Goal: Transaction & Acquisition: Purchase product/service

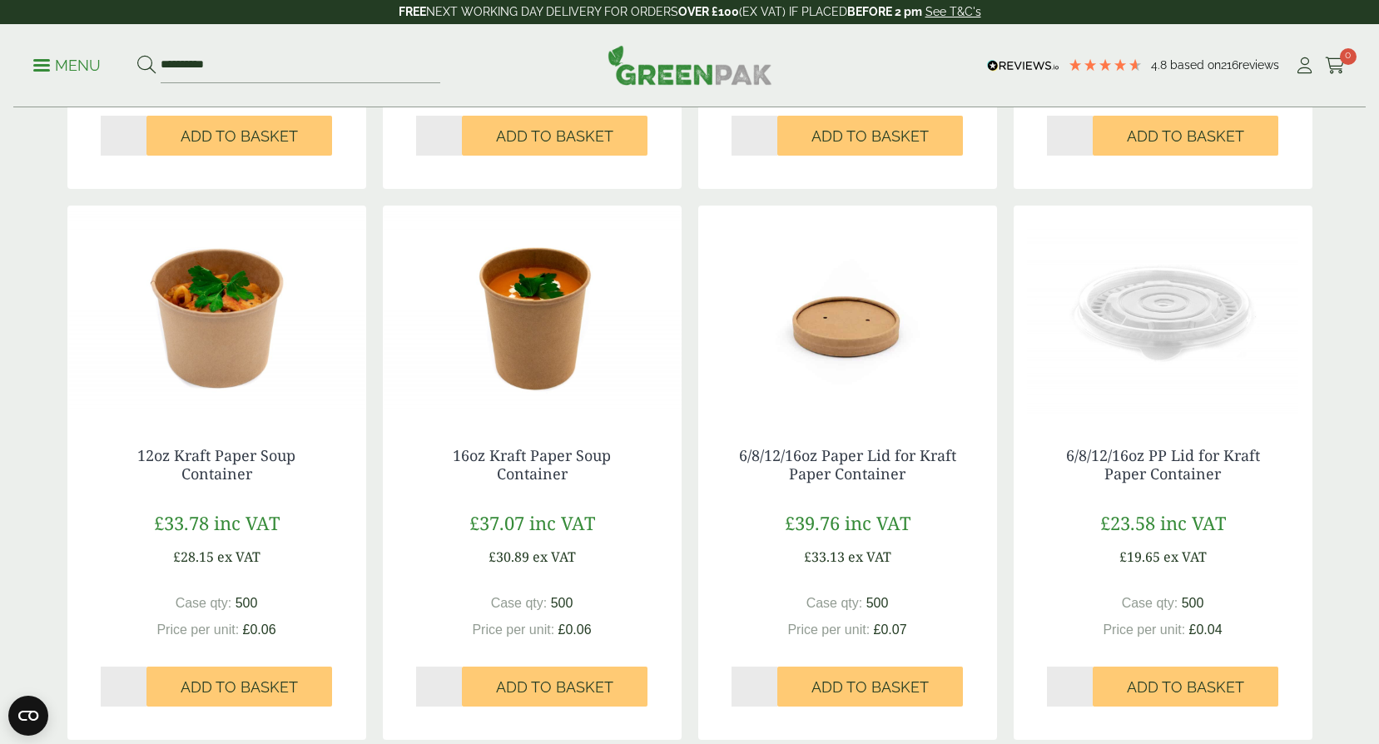
scroll to position [1332, 0]
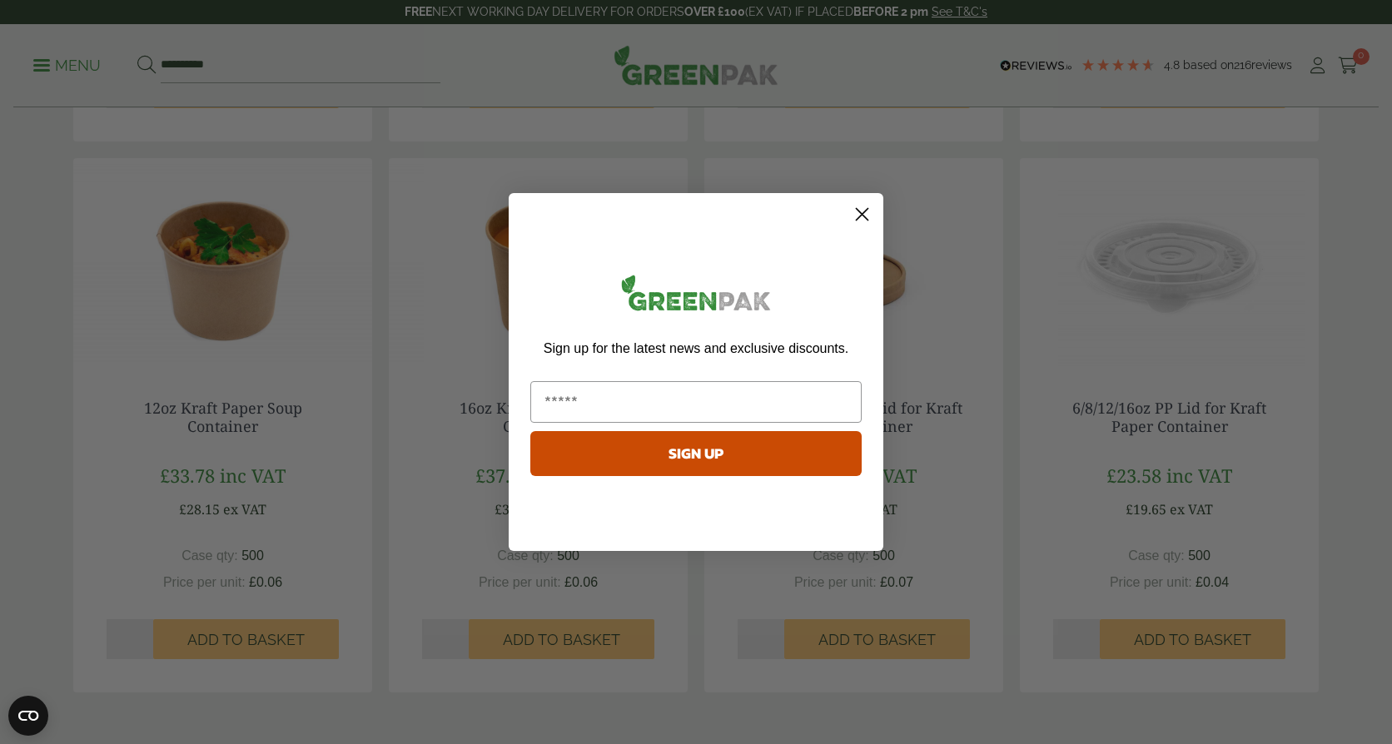
click at [860, 216] on icon "Close dialog" at bounding box center [862, 215] width 12 height 12
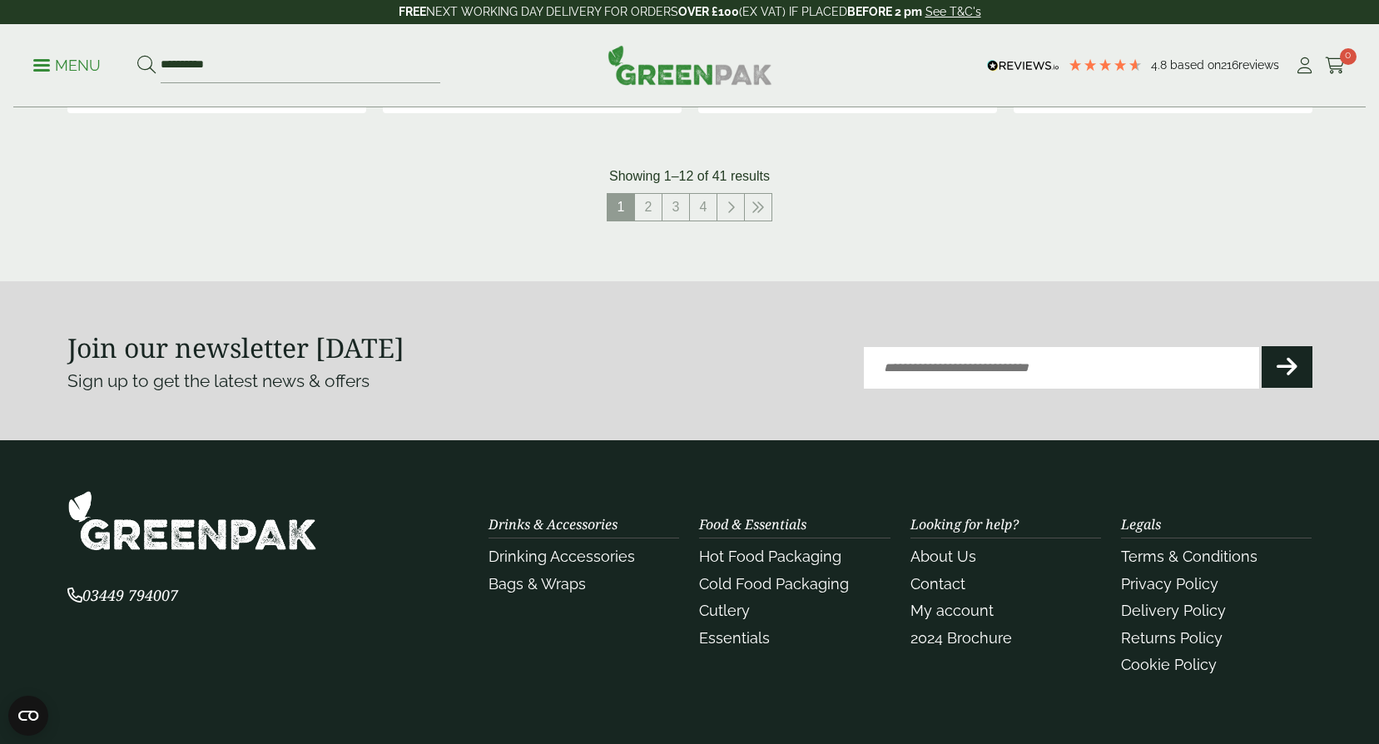
scroll to position [1914, 0]
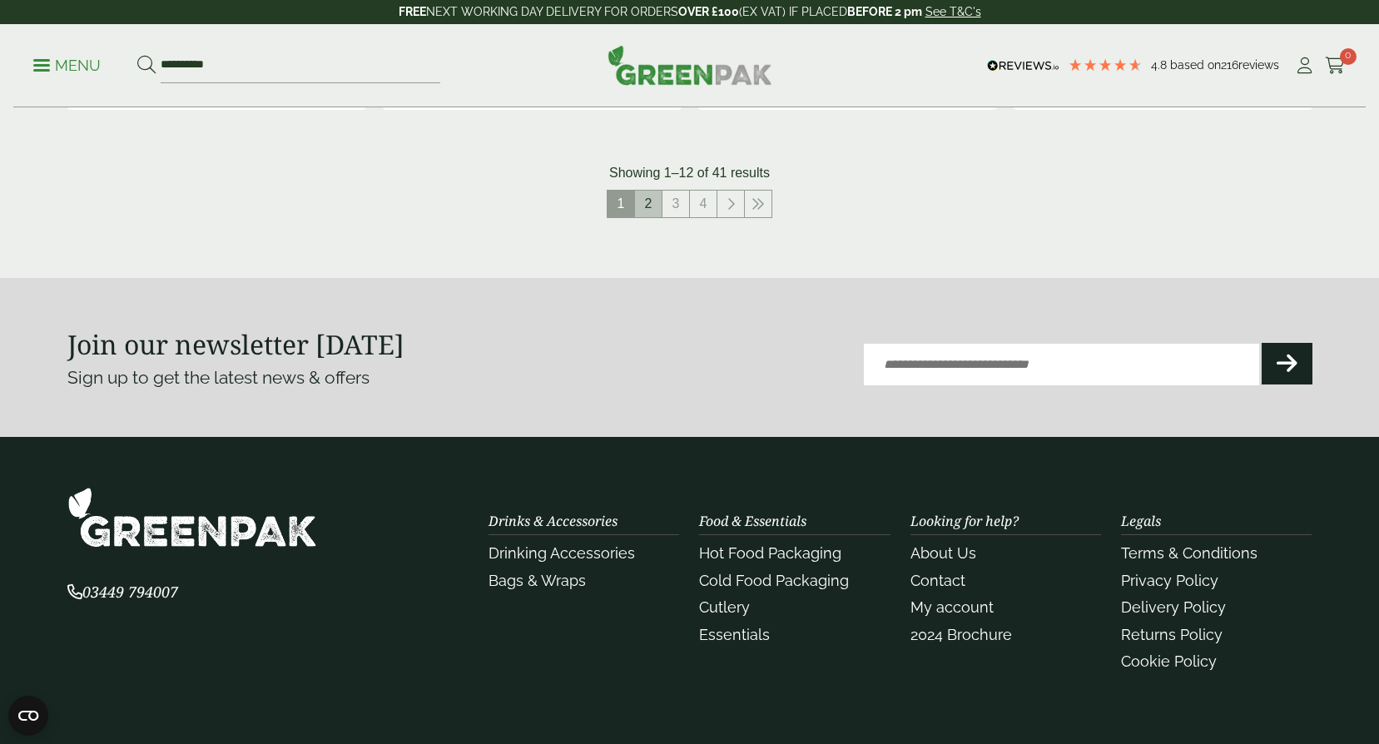
click at [638, 207] on link "2" at bounding box center [648, 204] width 27 height 27
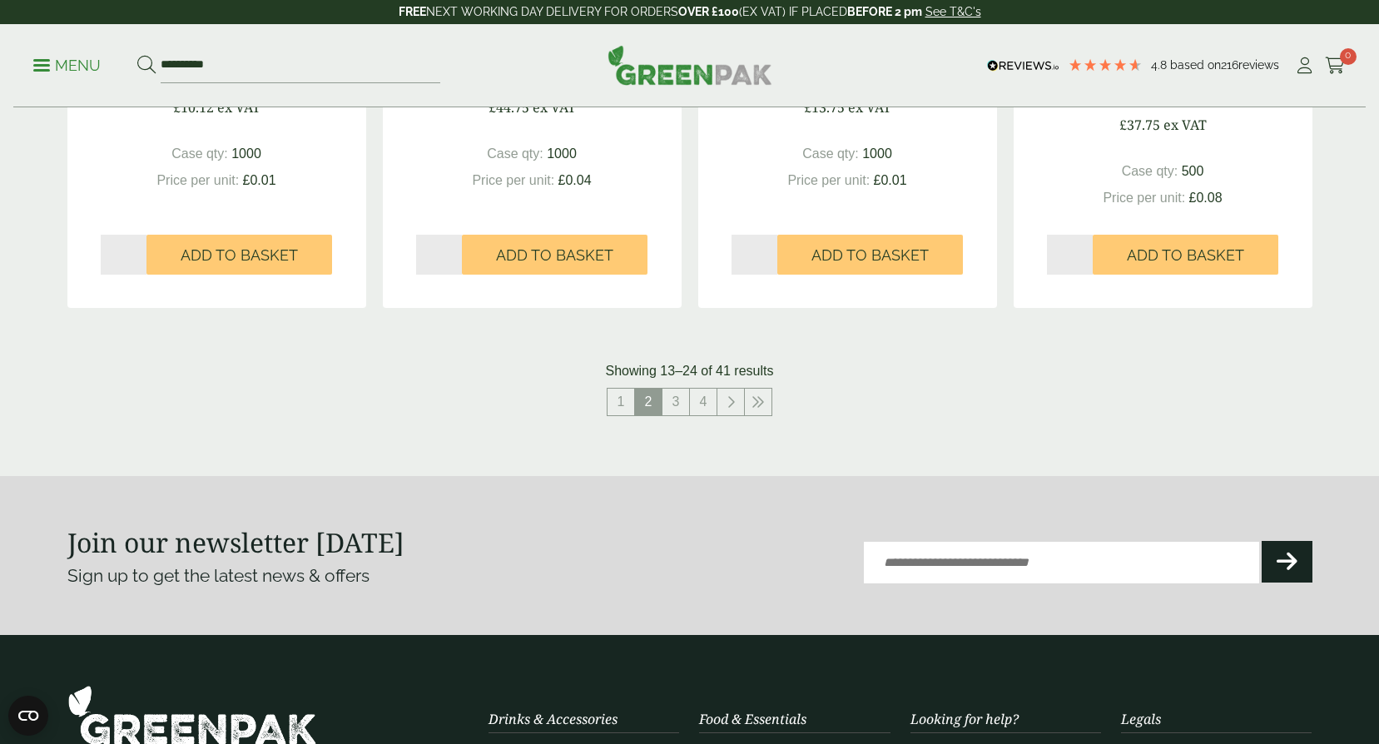
scroll to position [1748, 0]
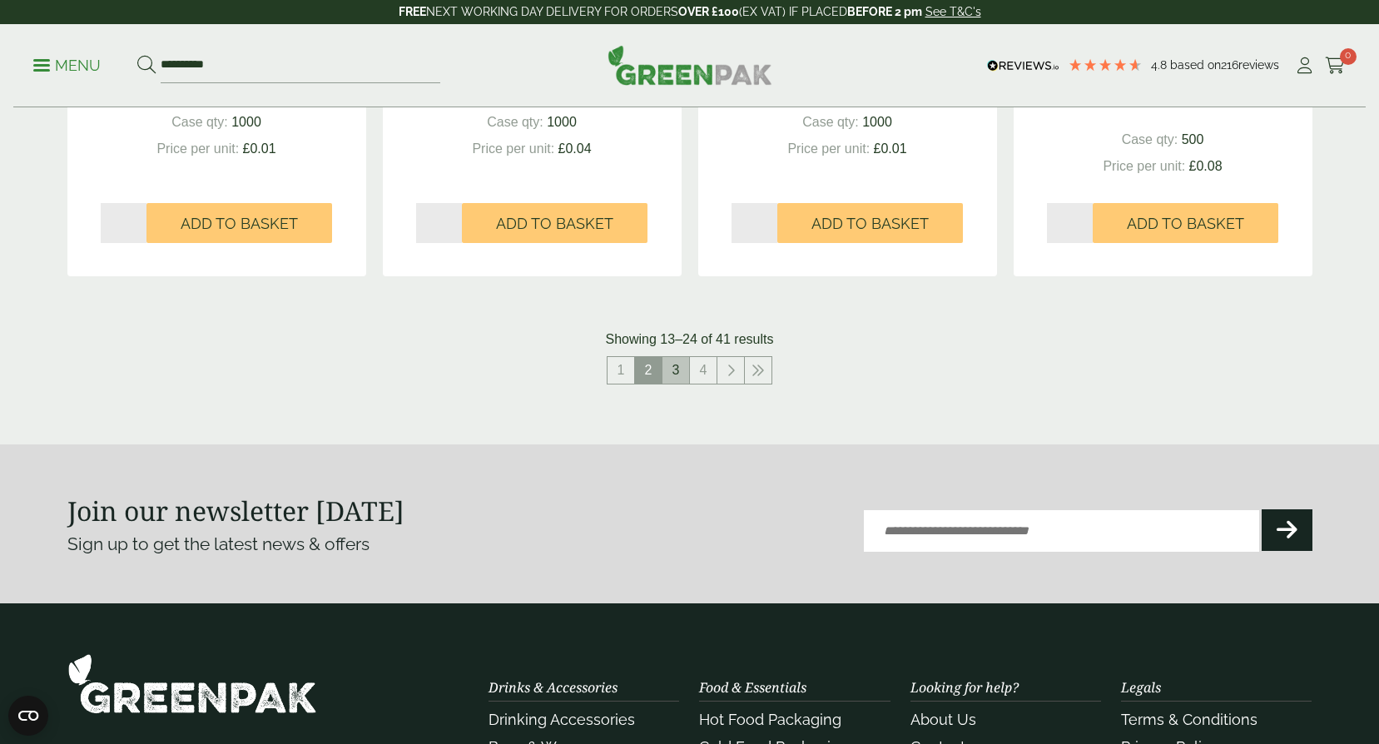
click at [679, 368] on link "3" at bounding box center [676, 370] width 27 height 27
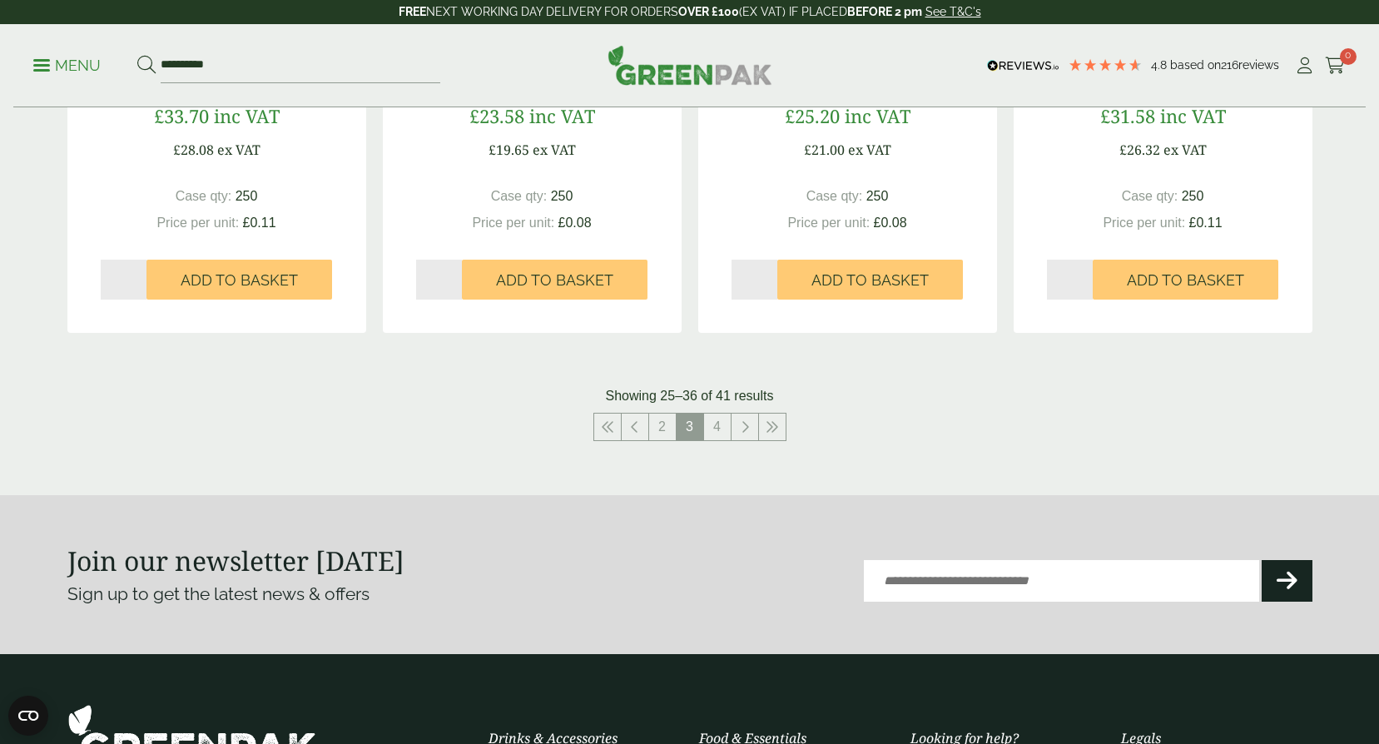
scroll to position [1706, 0]
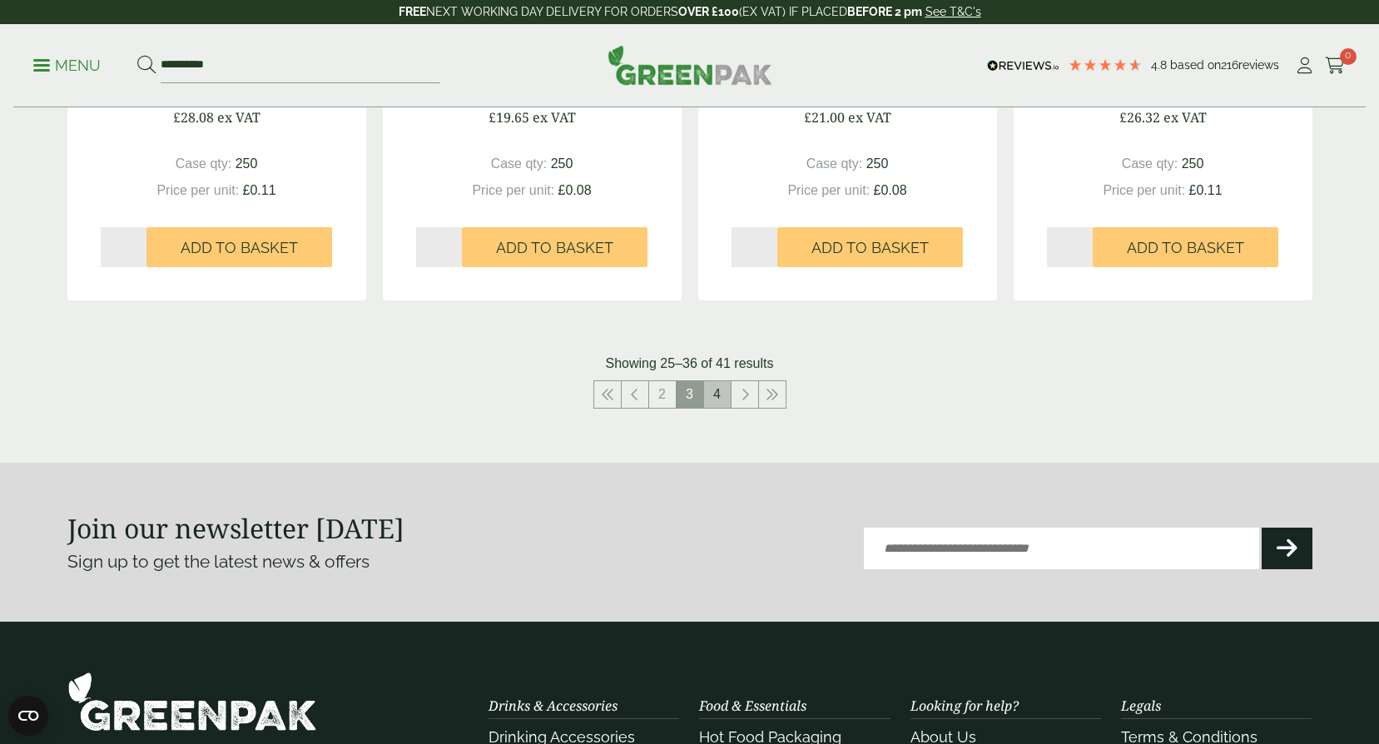
click at [727, 394] on link "4" at bounding box center [717, 394] width 27 height 27
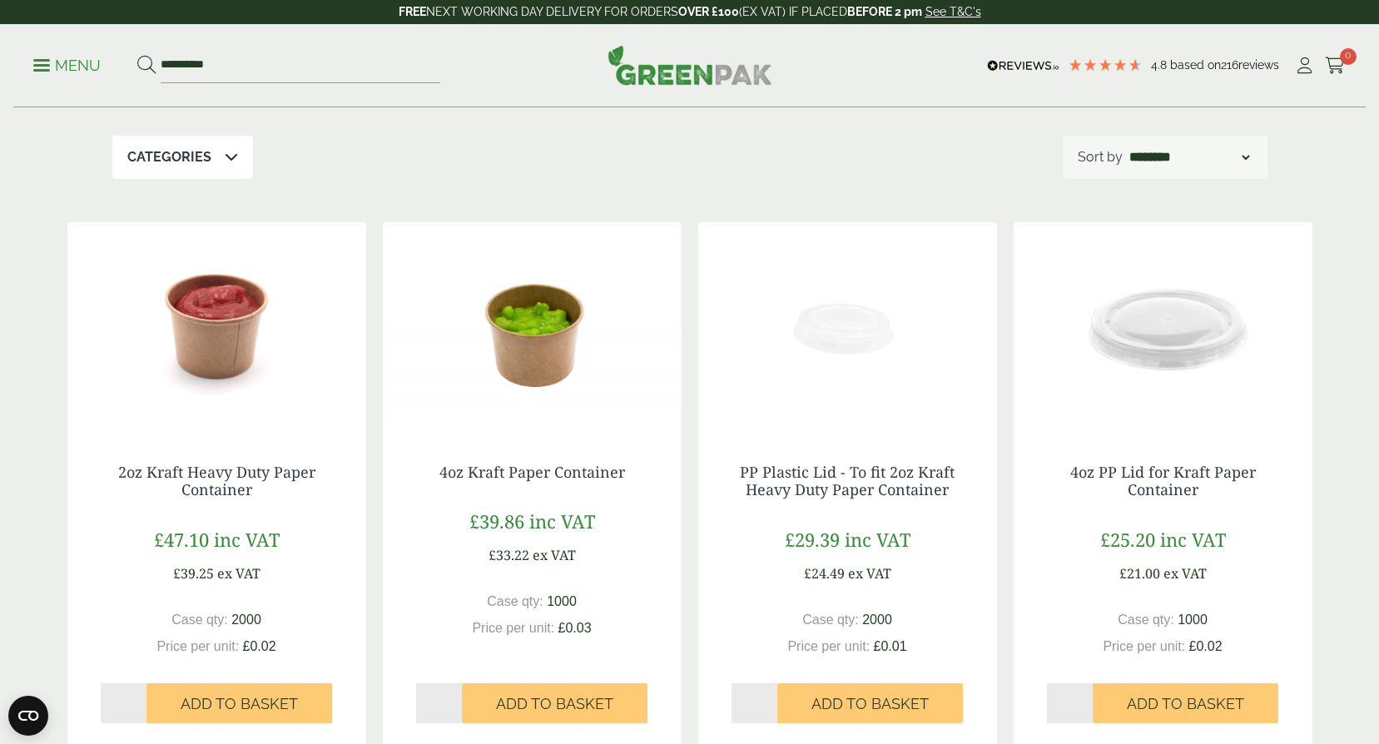
scroll to position [249, 0]
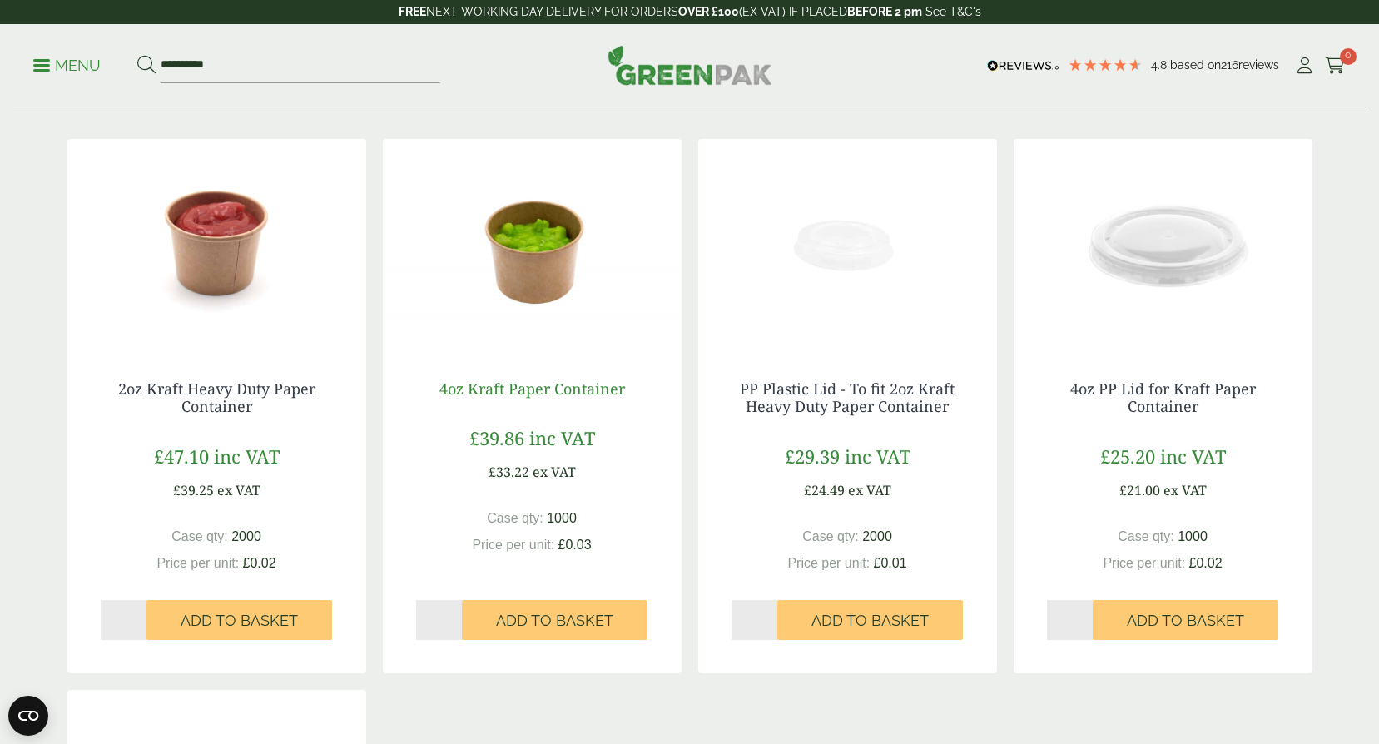
click at [544, 391] on link "4oz Kraft Paper Container" at bounding box center [532, 389] width 186 height 20
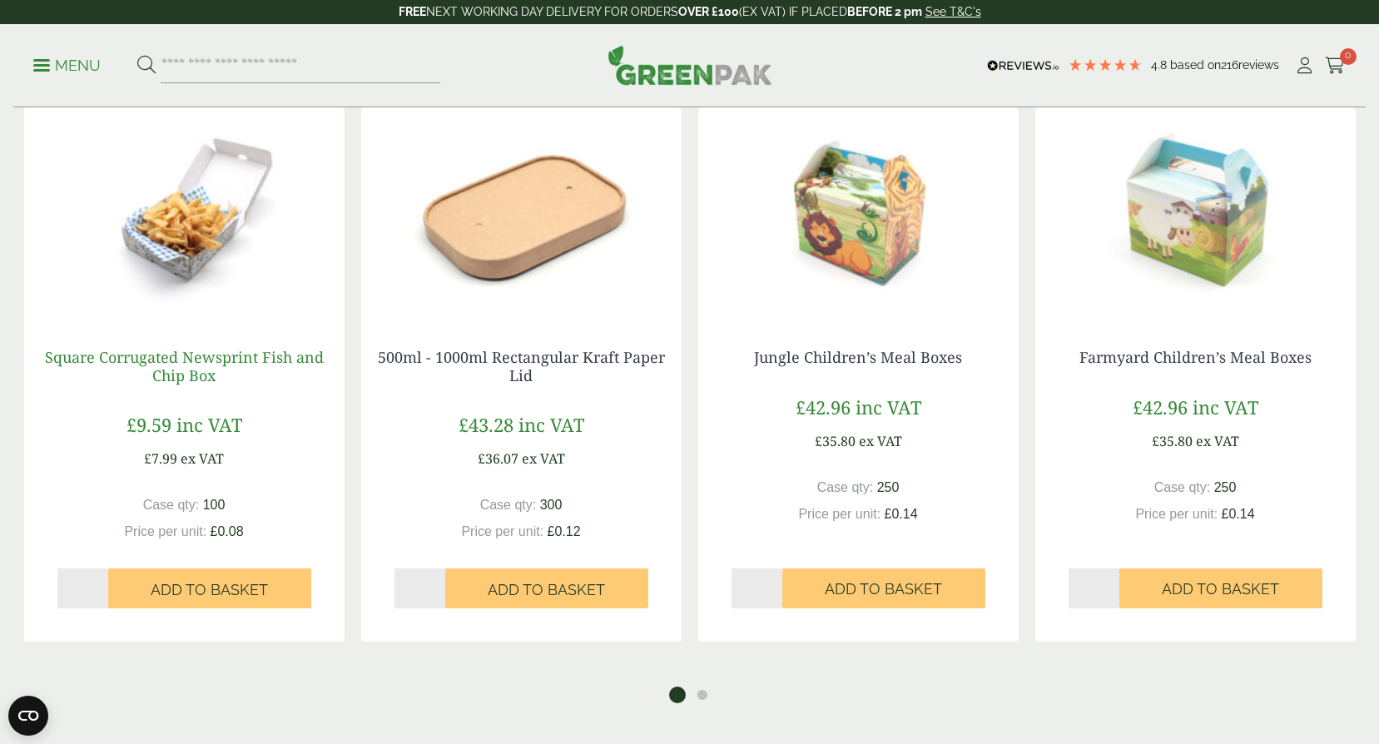
scroll to position [1998, 0]
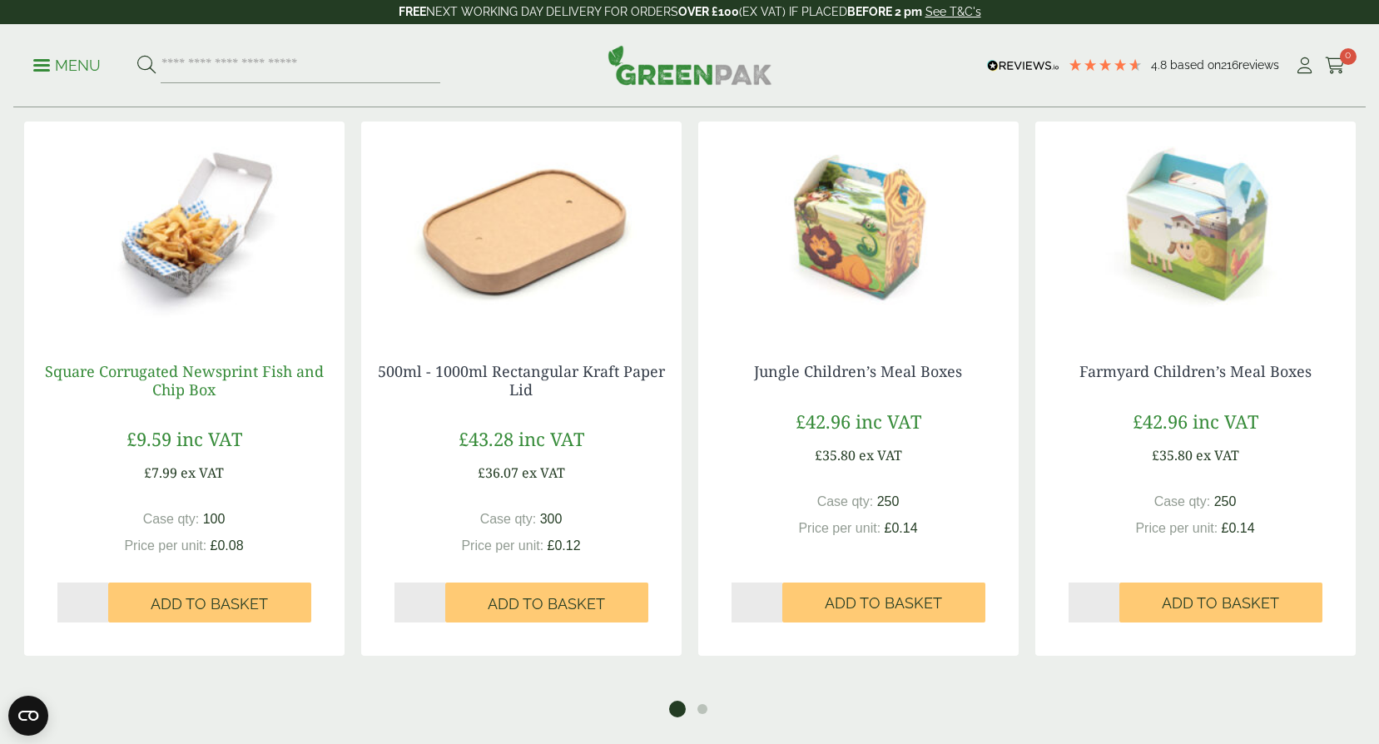
click at [136, 376] on link "Square Corrugated Newsprint Fish and Chip Box" at bounding box center [184, 380] width 279 height 38
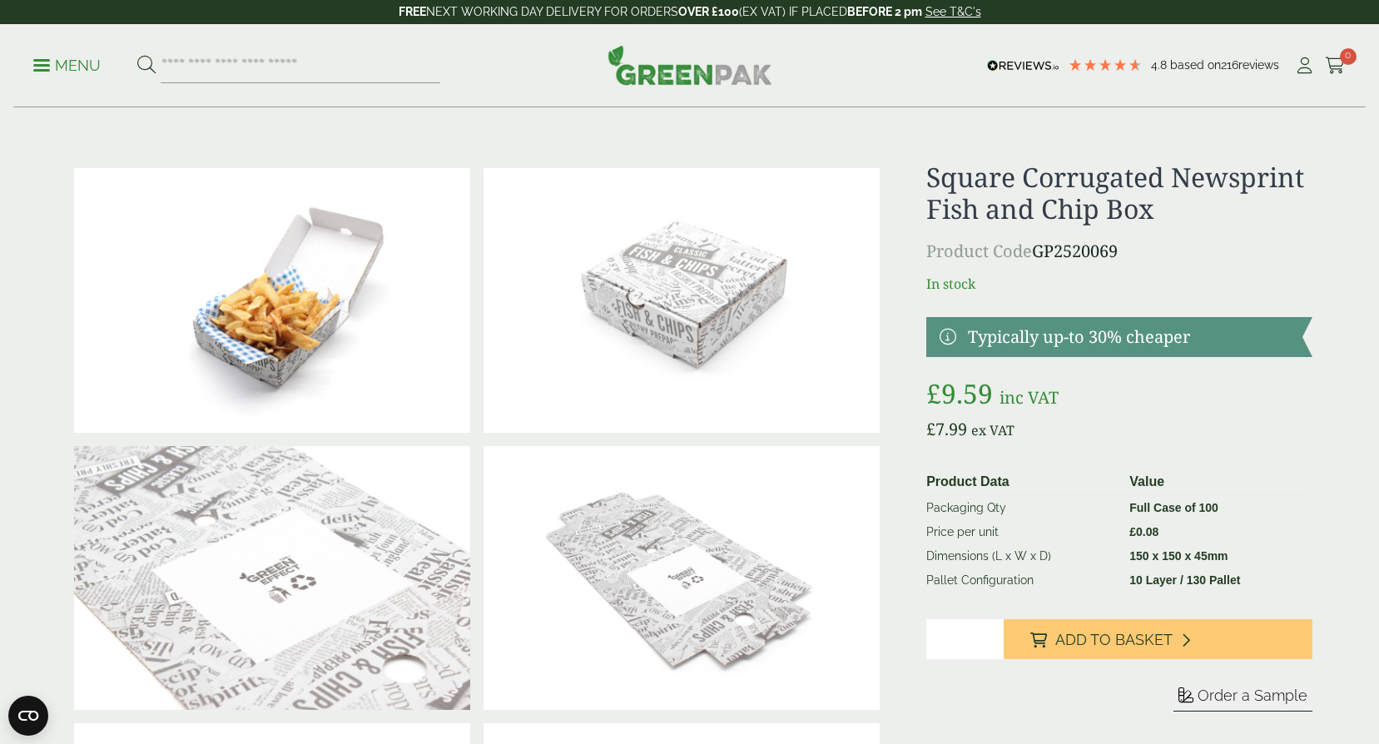
click at [35, 64] on span at bounding box center [41, 65] width 17 height 2
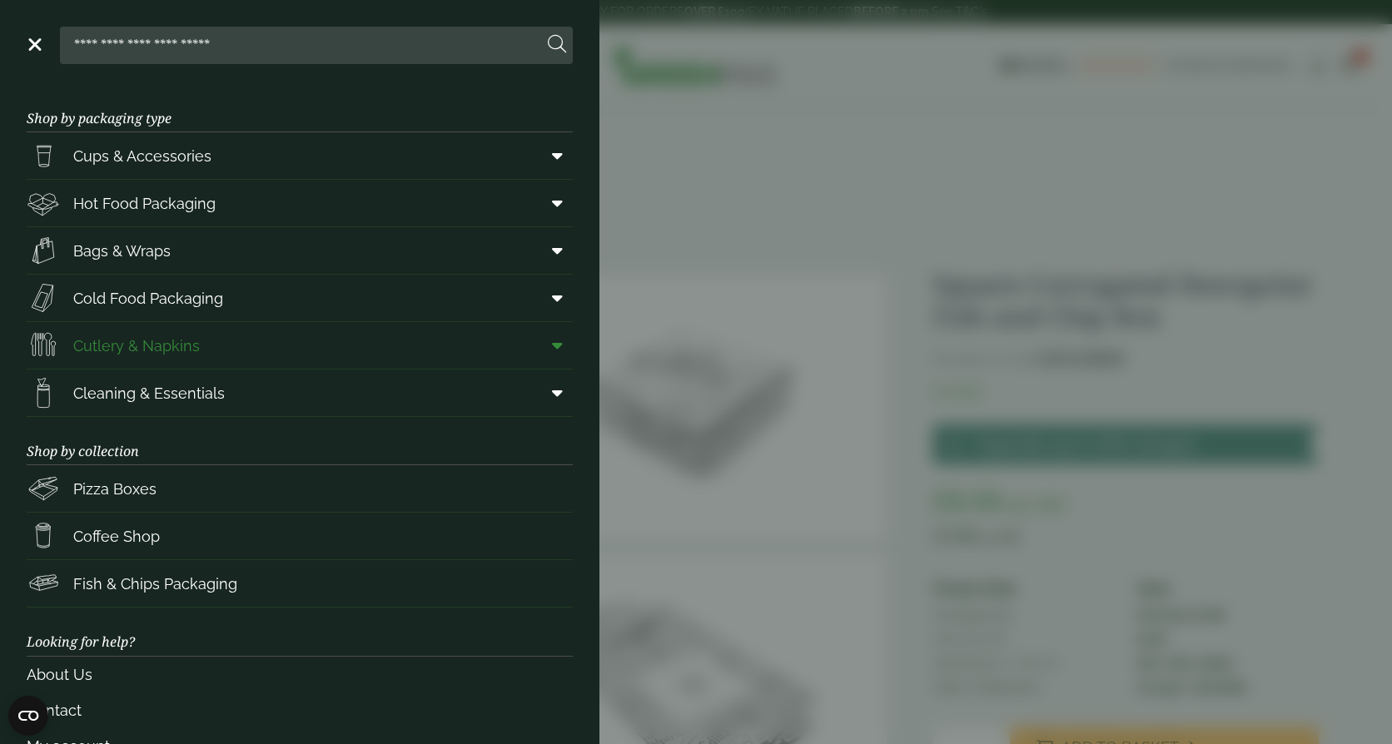
click at [113, 345] on span "Cutlery & Napkins" at bounding box center [136, 346] width 127 height 22
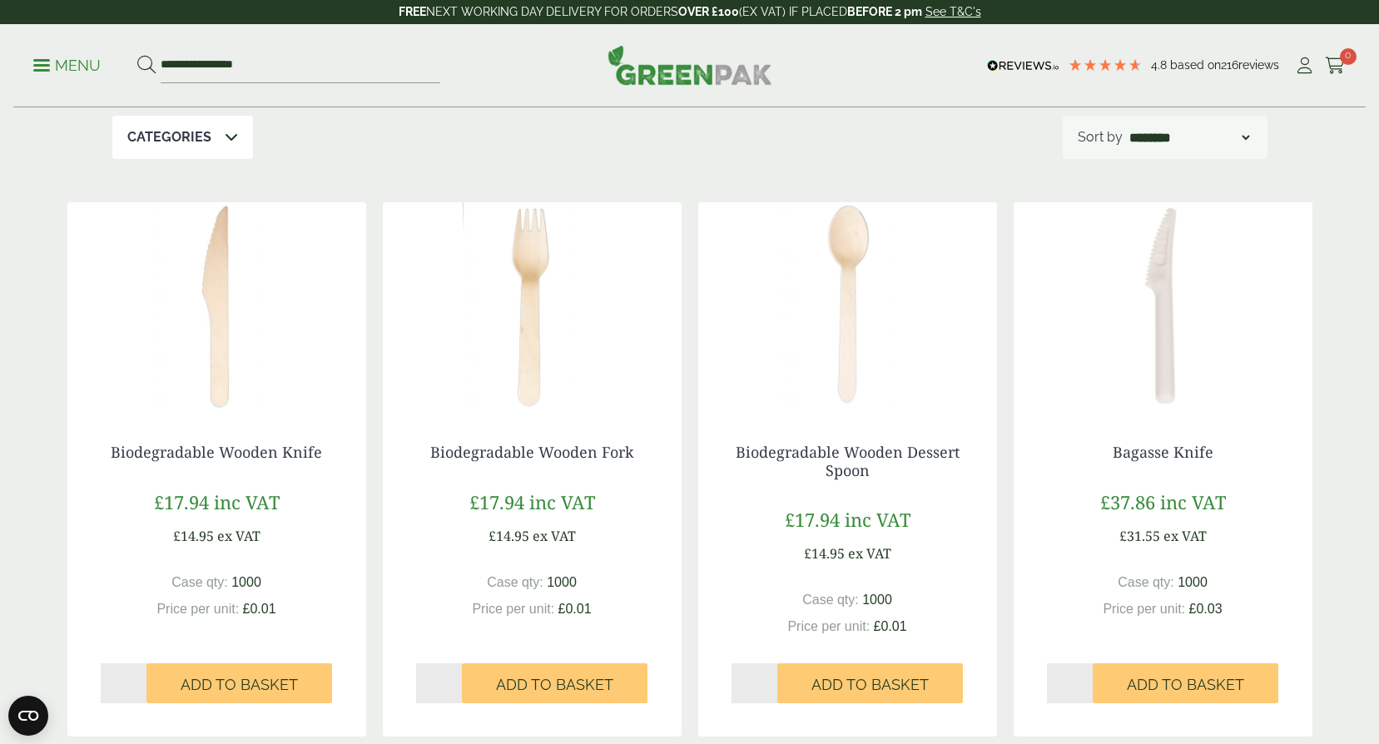
scroll to position [250, 0]
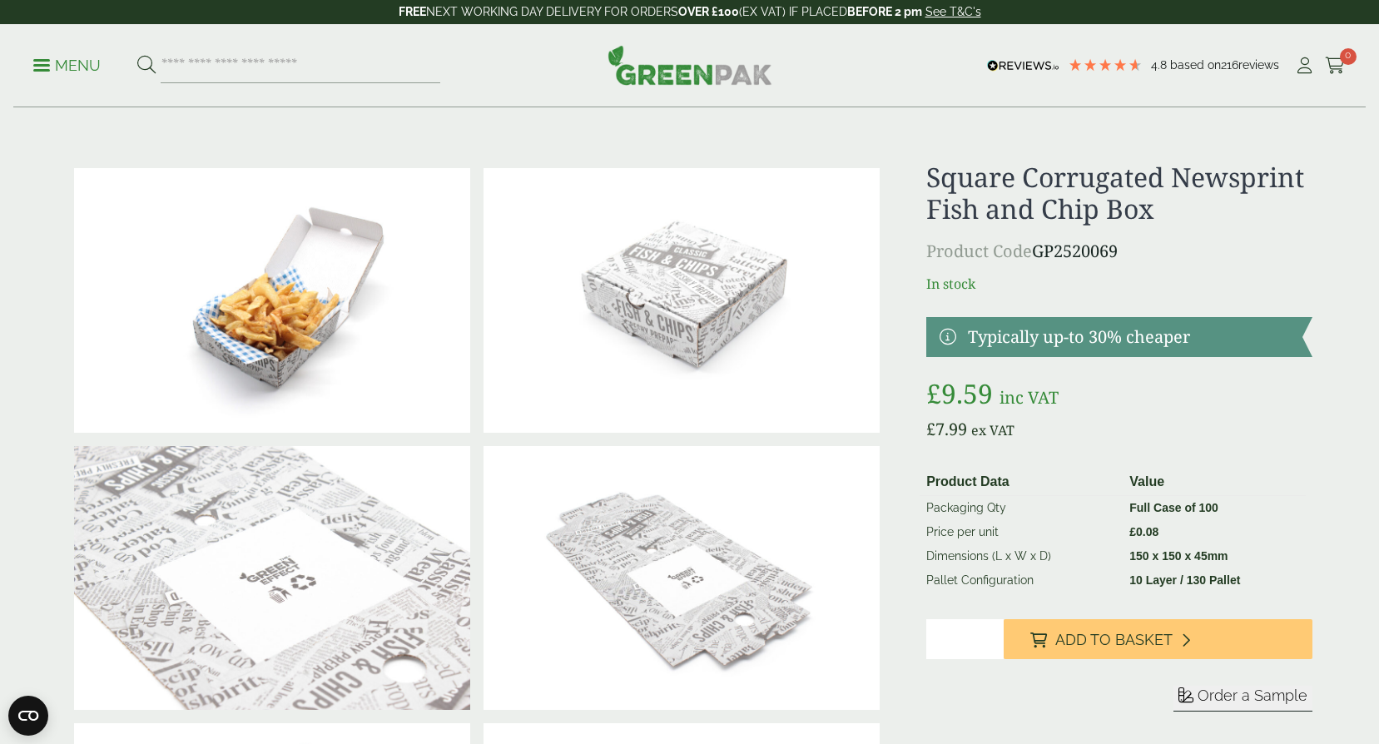
click at [44, 70] on link "Menu" at bounding box center [66, 64] width 67 height 17
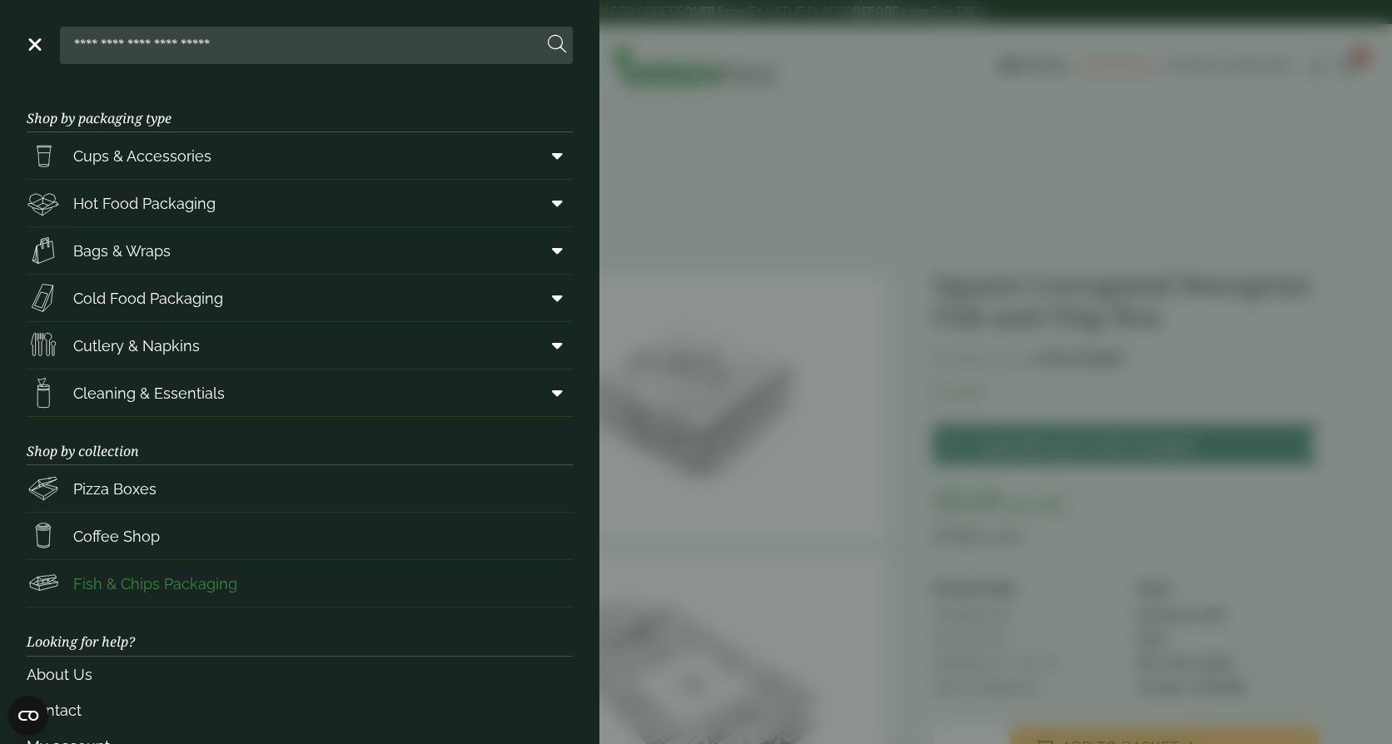
click at [147, 588] on span "Fish & Chips Packaging" at bounding box center [155, 584] width 164 height 22
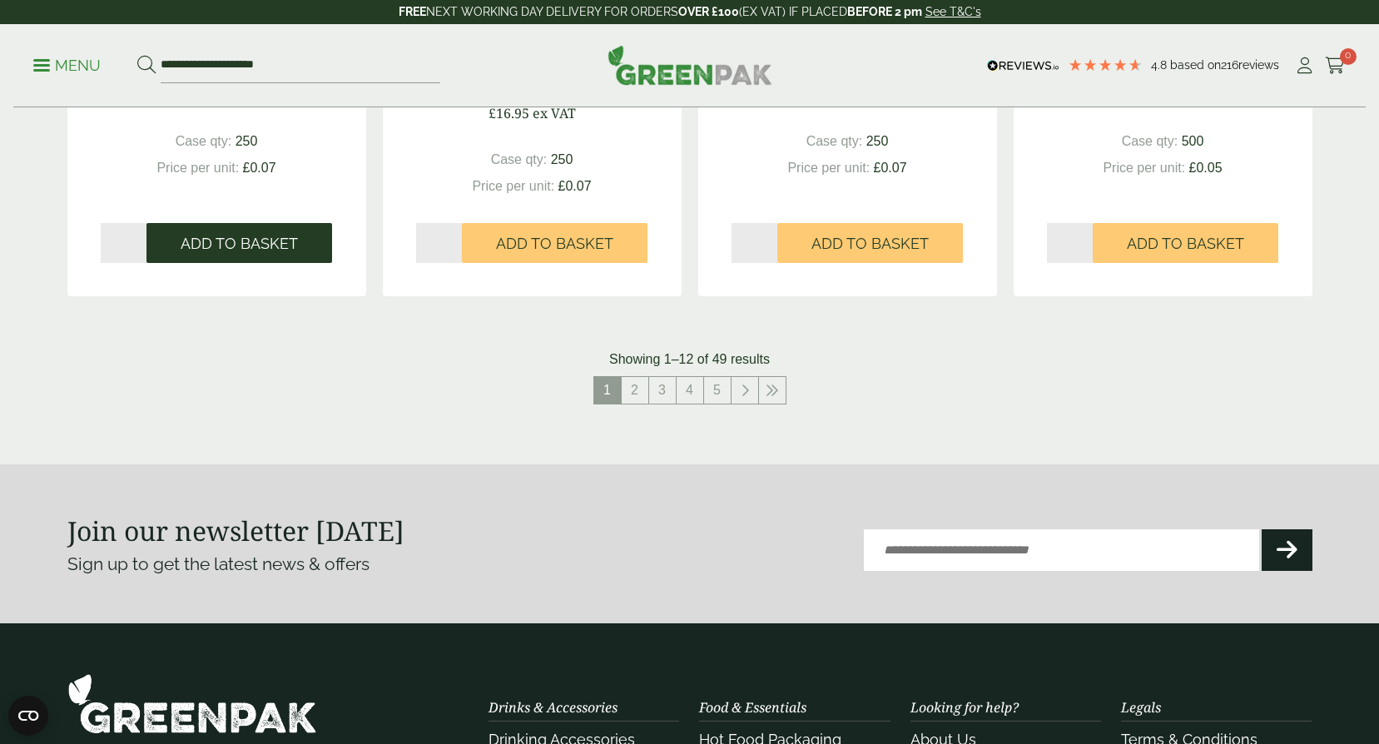
scroll to position [1748, 0]
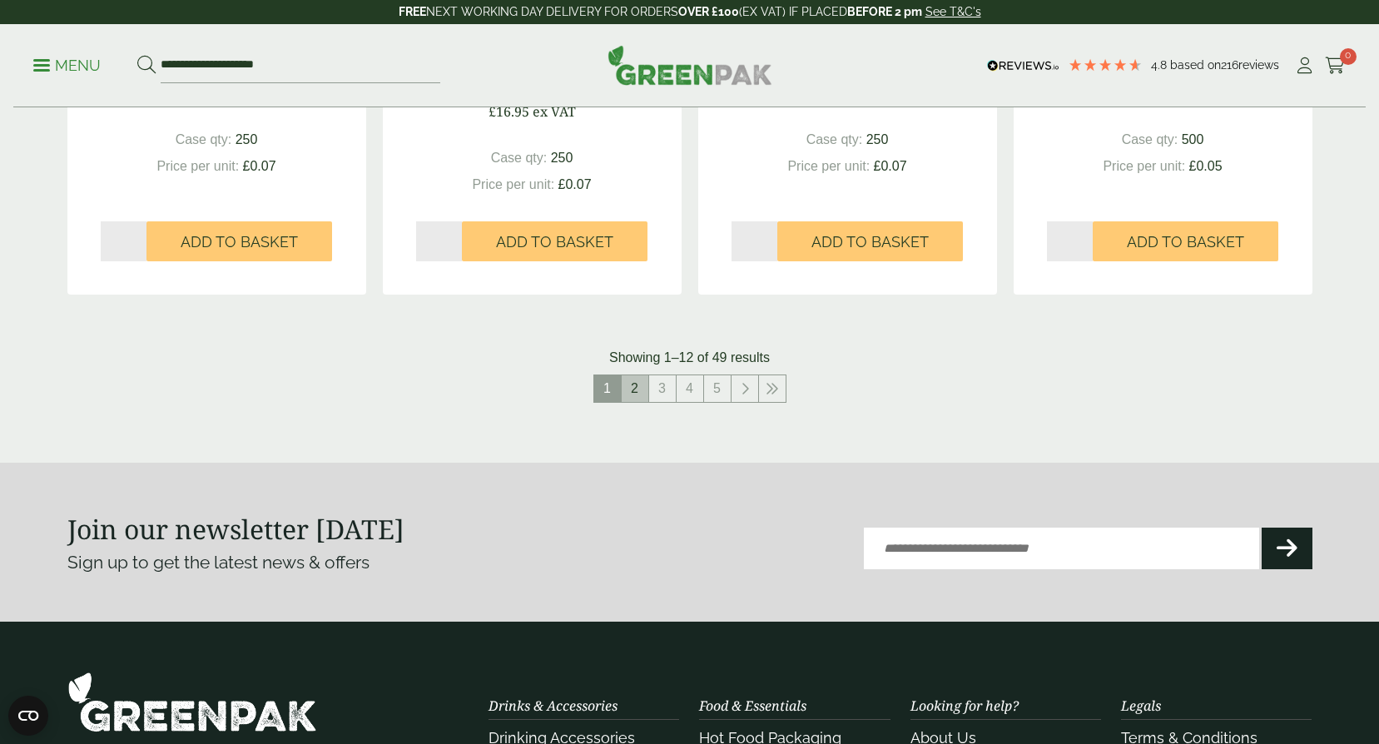
click at [638, 388] on link "2" at bounding box center [635, 388] width 27 height 27
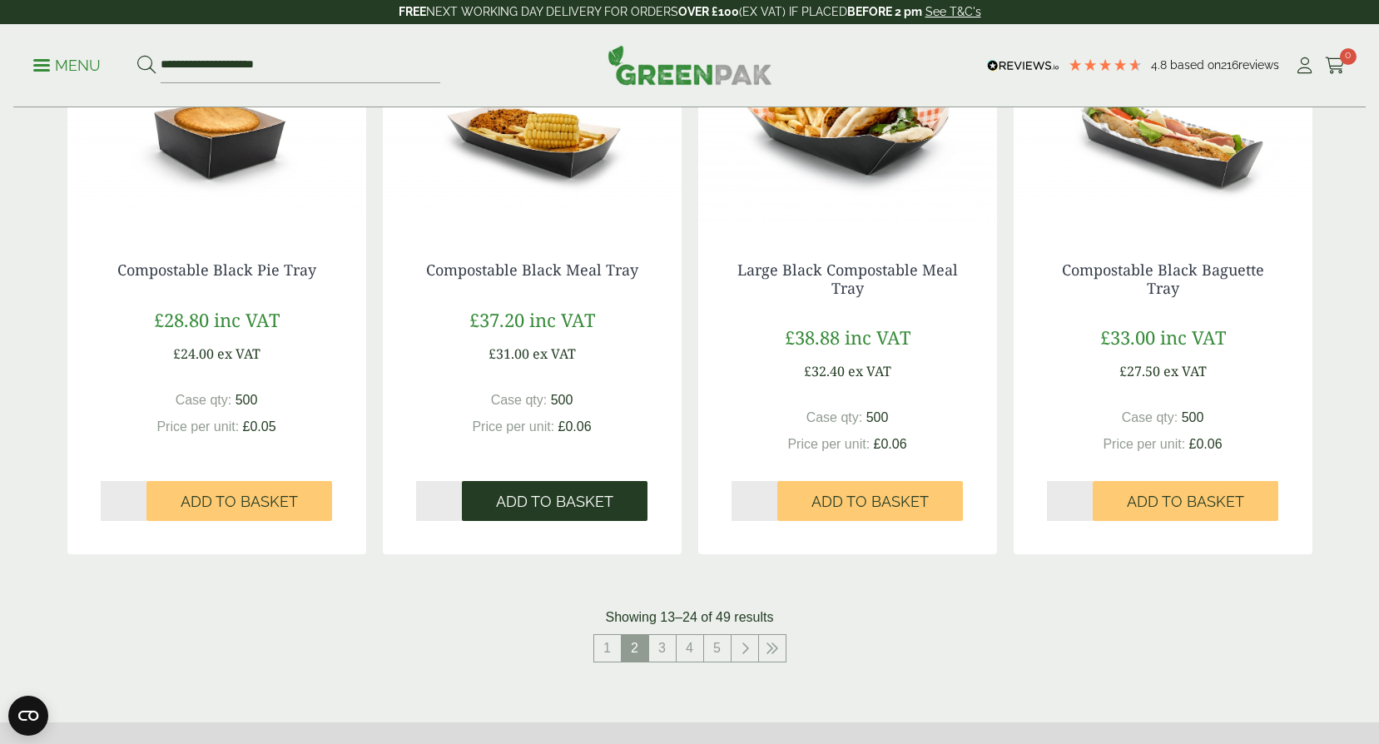
scroll to position [1498, 0]
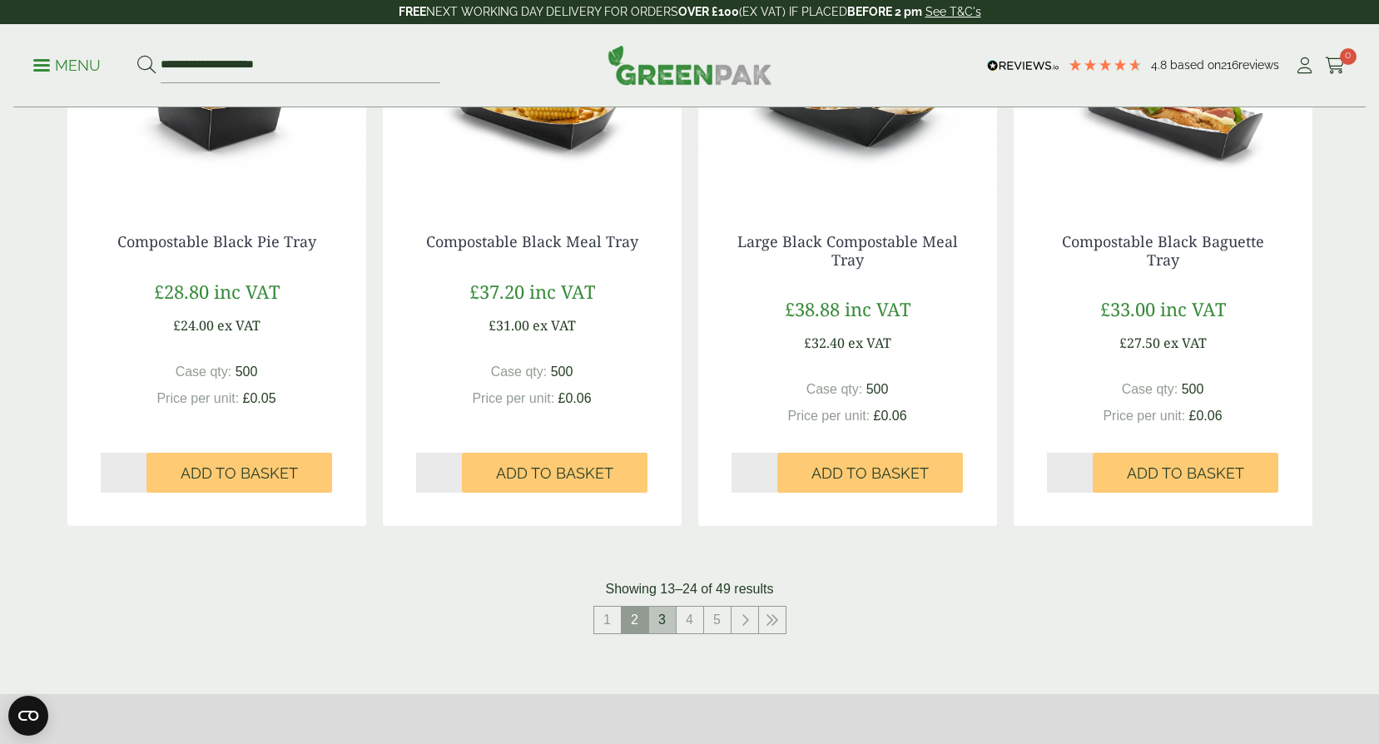
click at [667, 624] on link "3" at bounding box center [662, 620] width 27 height 27
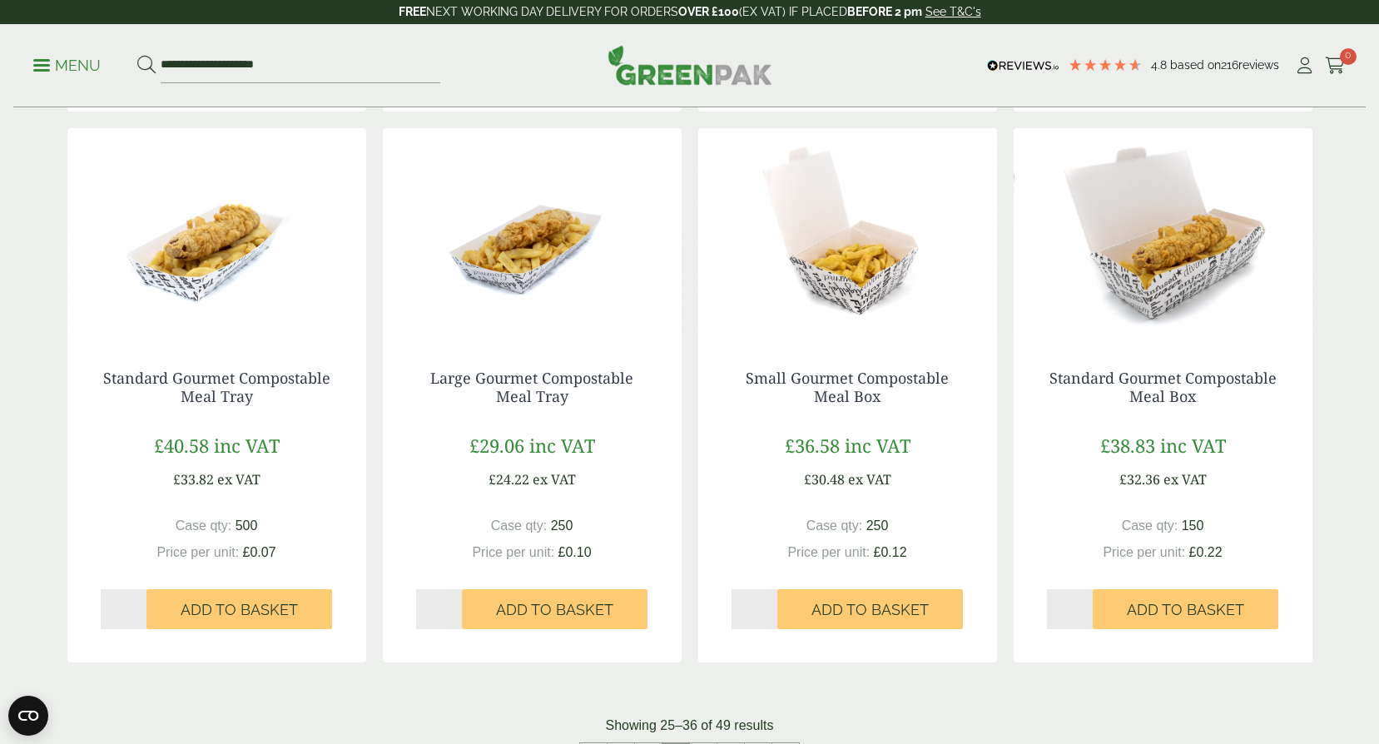
scroll to position [1415, 0]
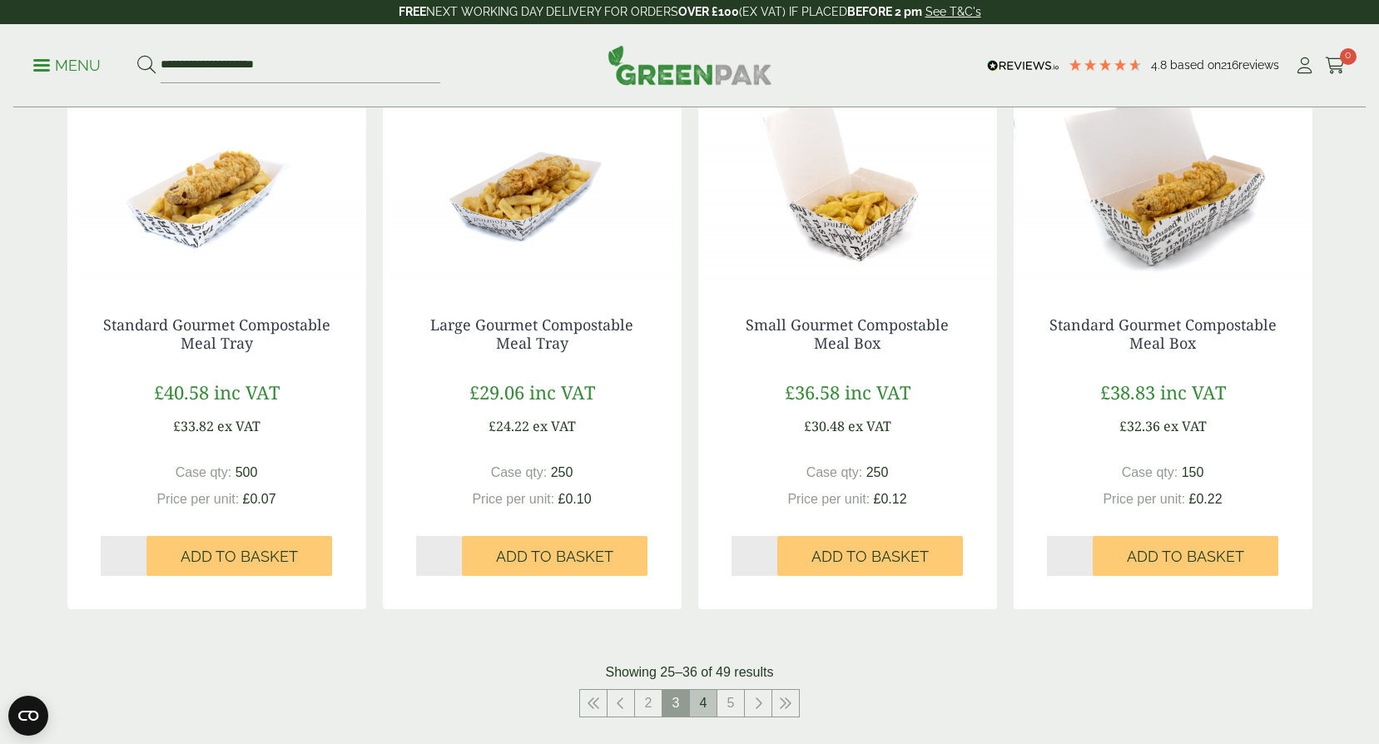
click at [699, 706] on link "4" at bounding box center [703, 703] width 27 height 27
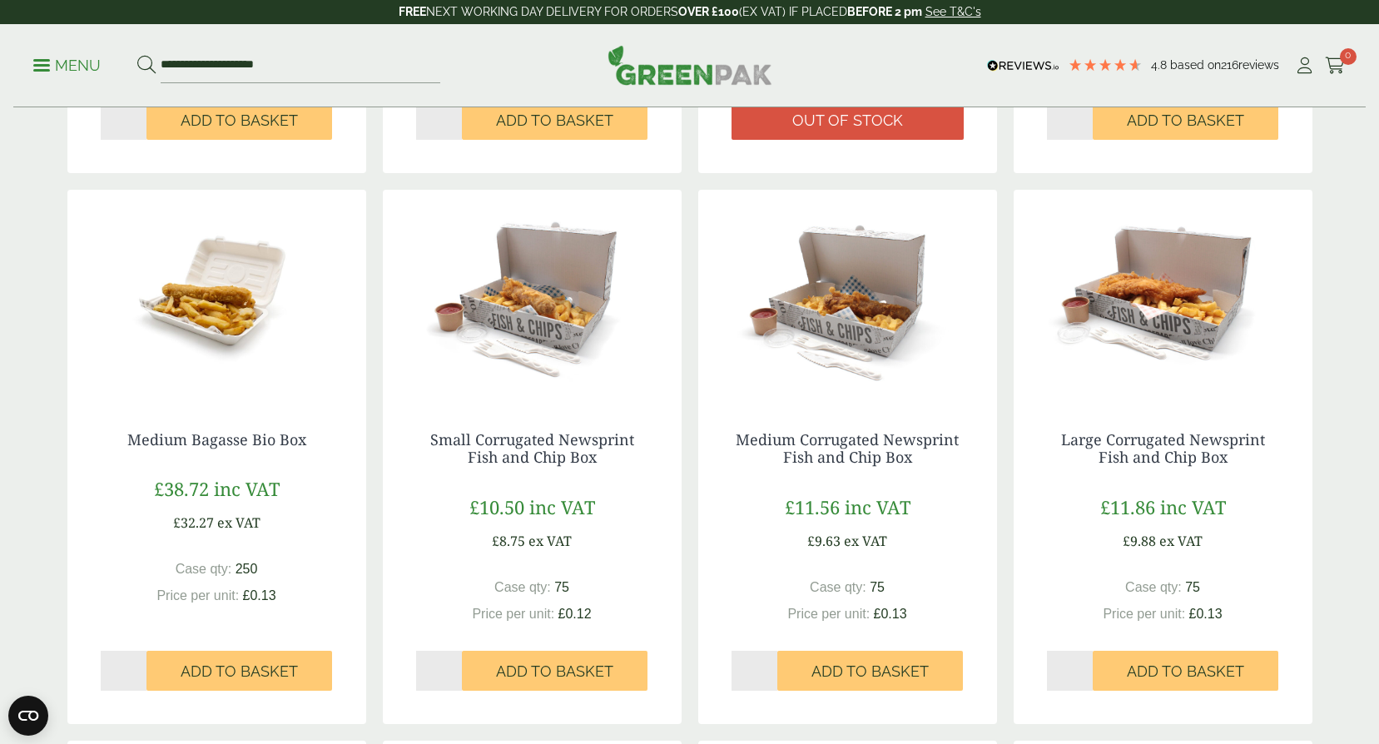
scroll to position [832, 0]
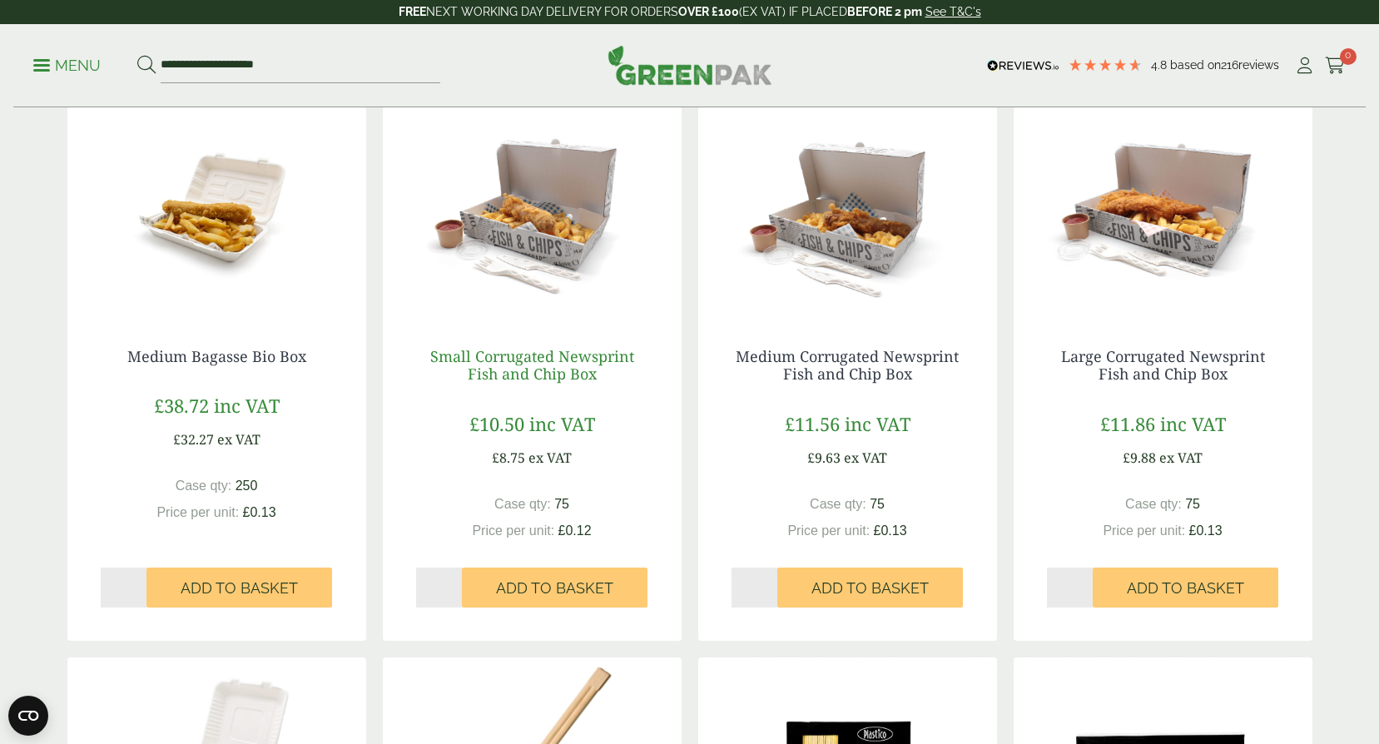
click at [532, 367] on link "Small Corrugated Newsprint Fish and Chip Box" at bounding box center [532, 365] width 204 height 38
drag, startPoint x: 789, startPoint y: 372, endPoint x: 749, endPoint y: 358, distance: 42.4
click at [790, 371] on link "Medium Corrugated Newsprint Fish and Chip Box" at bounding box center [847, 365] width 223 height 38
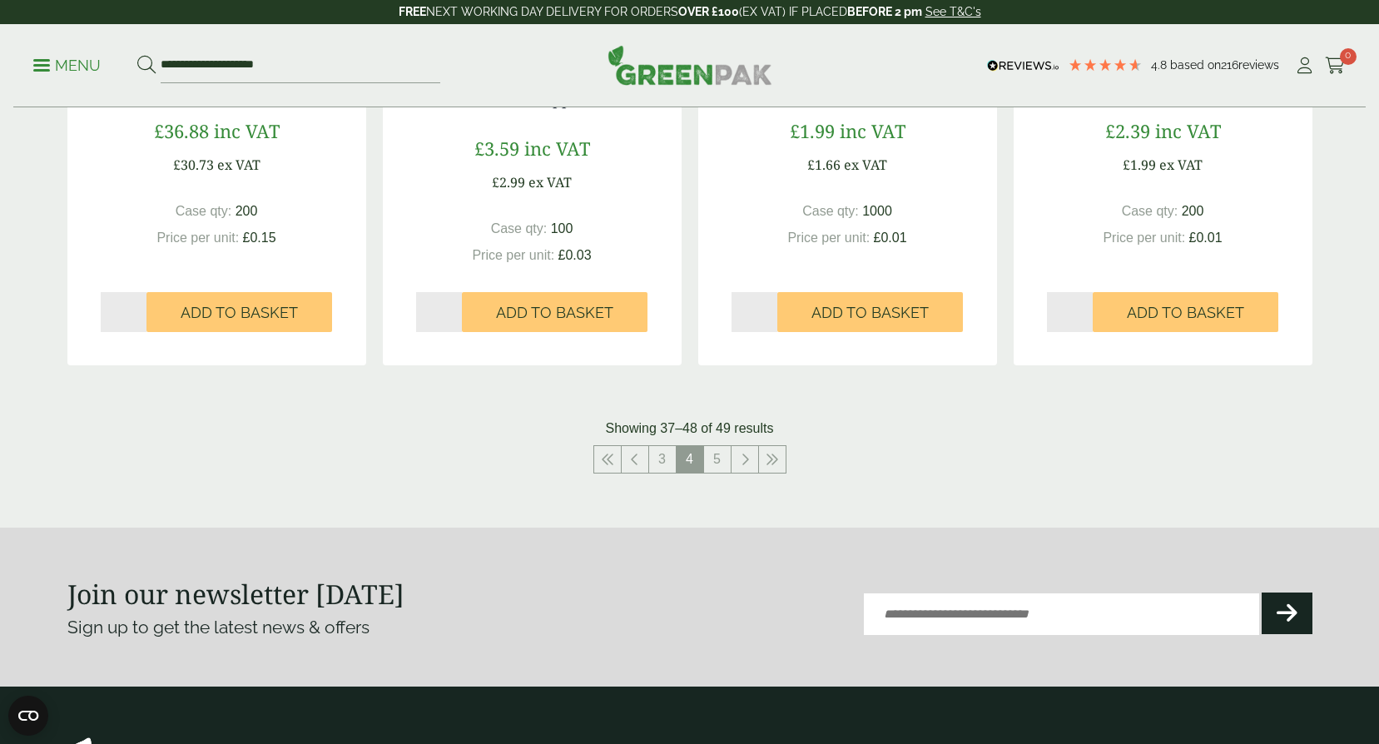
scroll to position [1665, 0]
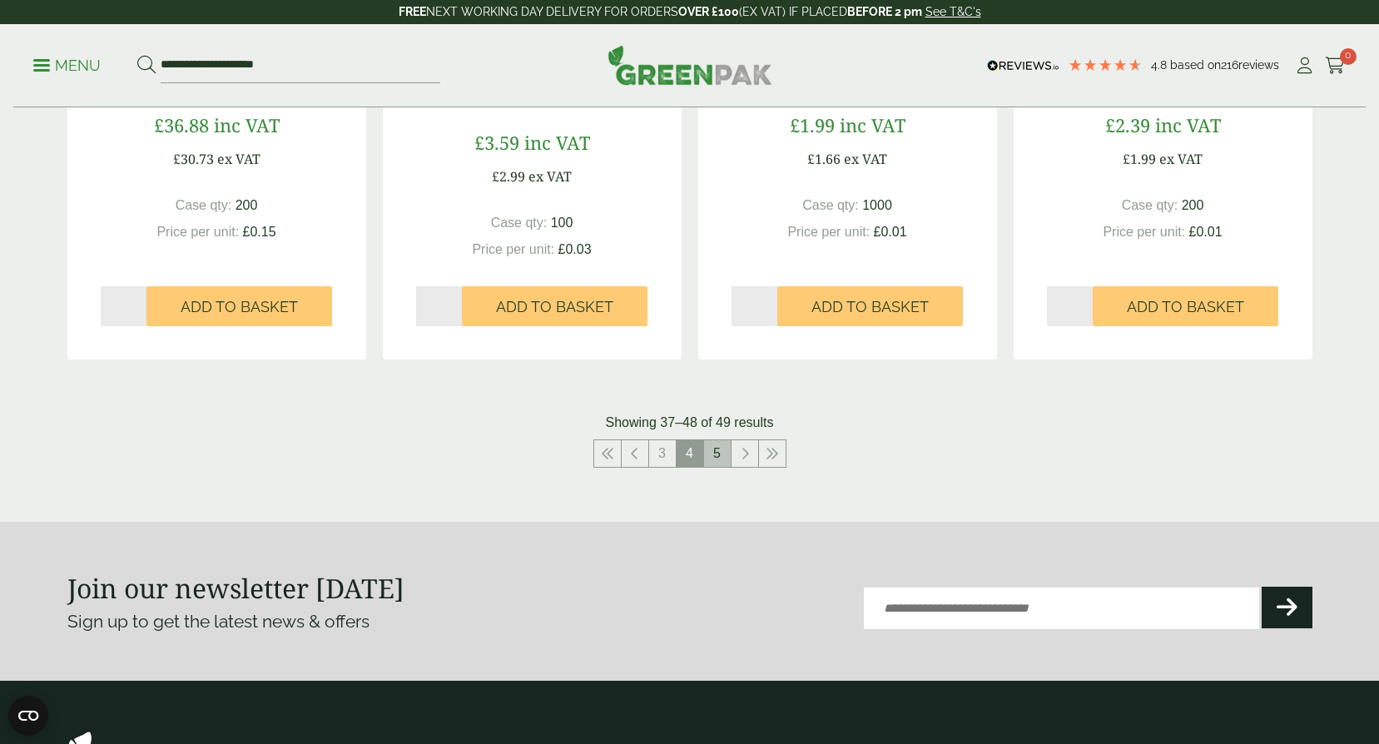
click at [720, 454] on link "5" at bounding box center [717, 453] width 27 height 27
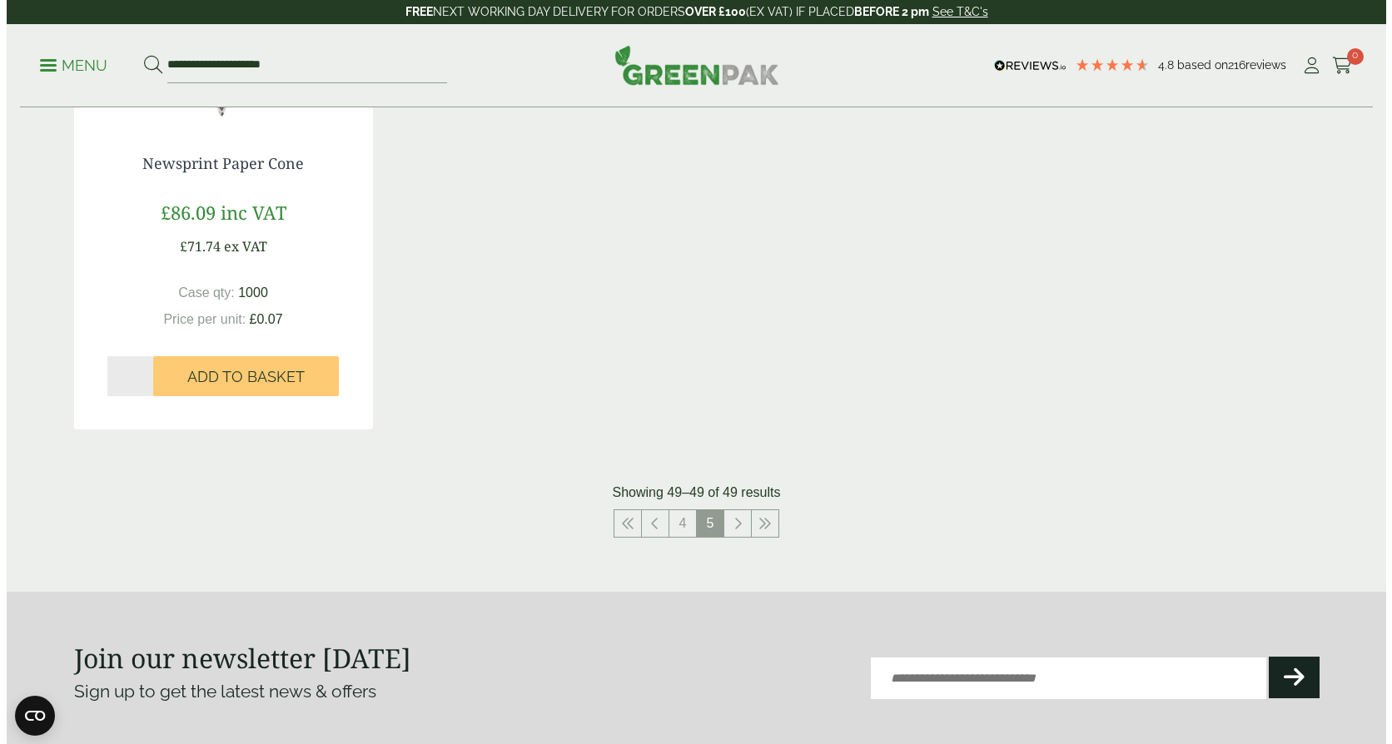
scroll to position [179, 0]
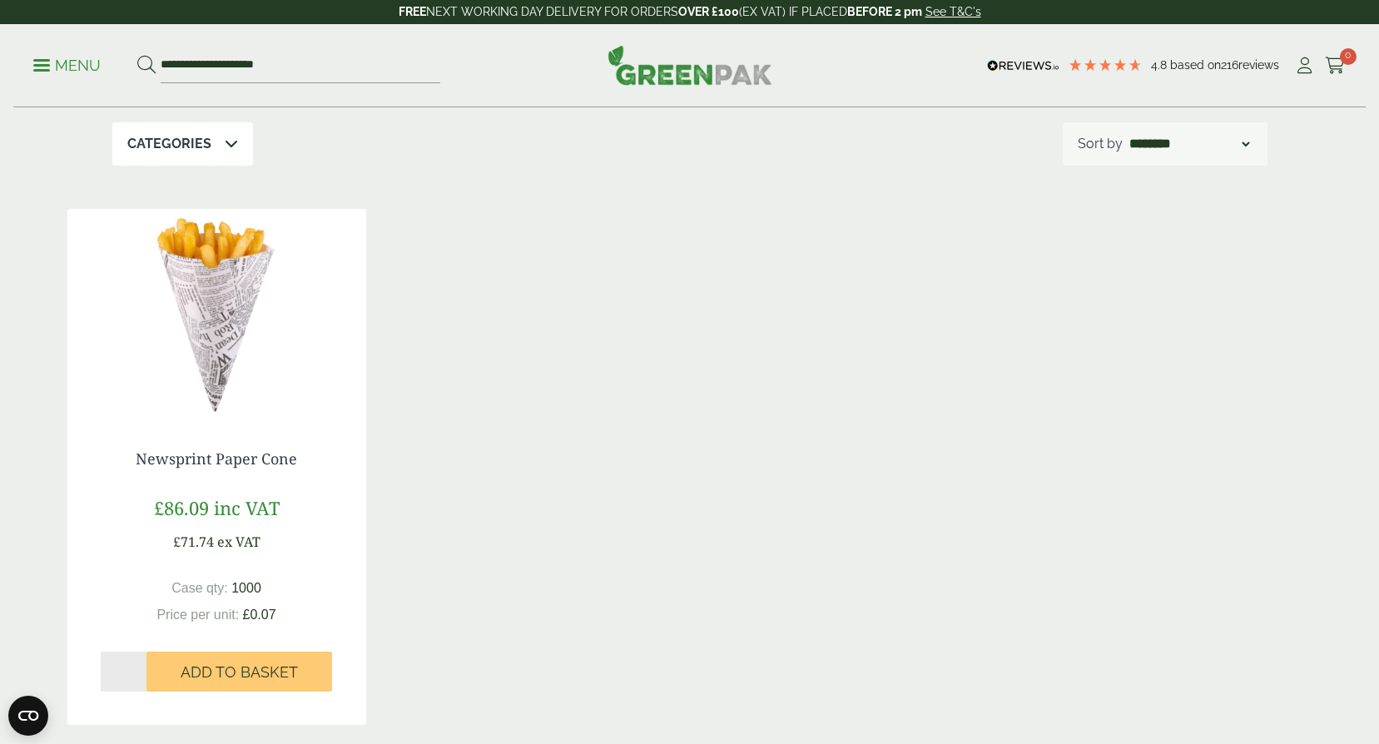
click at [60, 61] on p "Menu" at bounding box center [66, 66] width 67 height 20
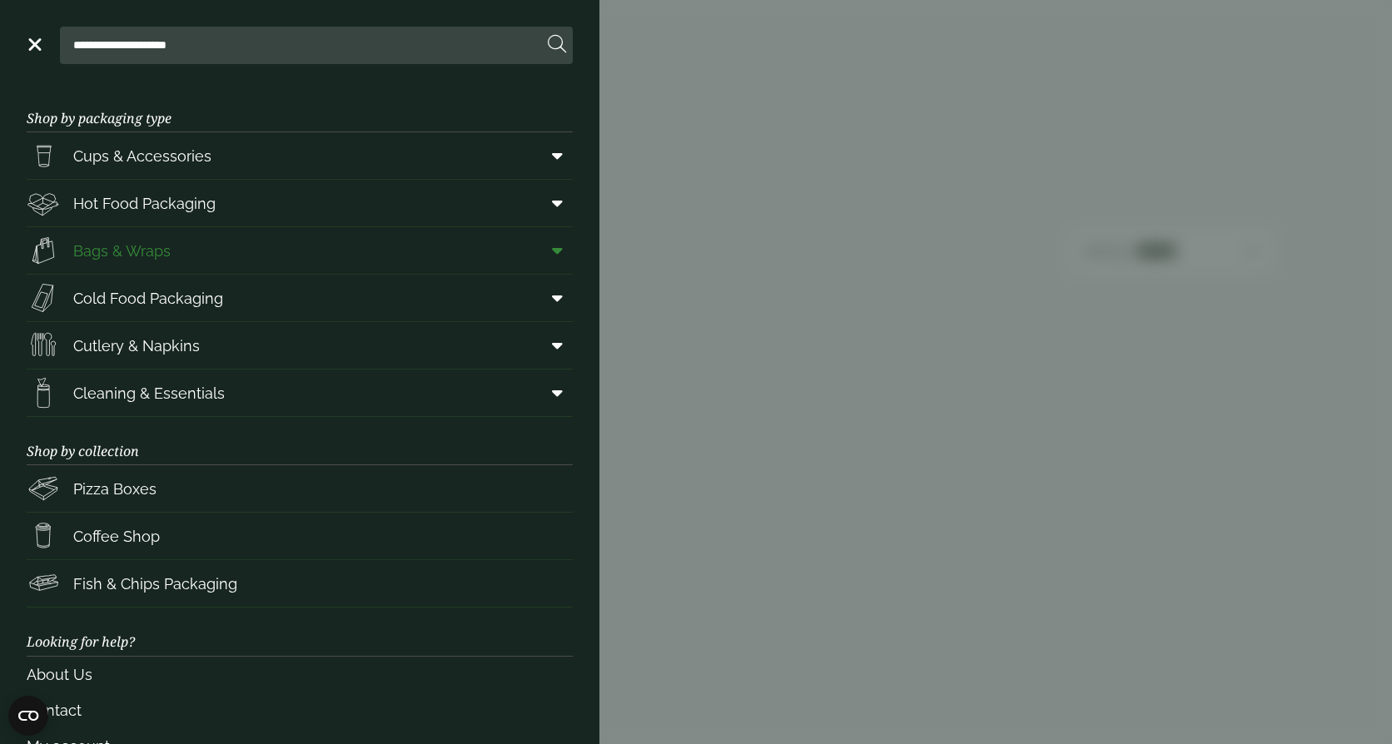
click at [126, 254] on span "Bags & Wraps" at bounding box center [121, 251] width 97 height 22
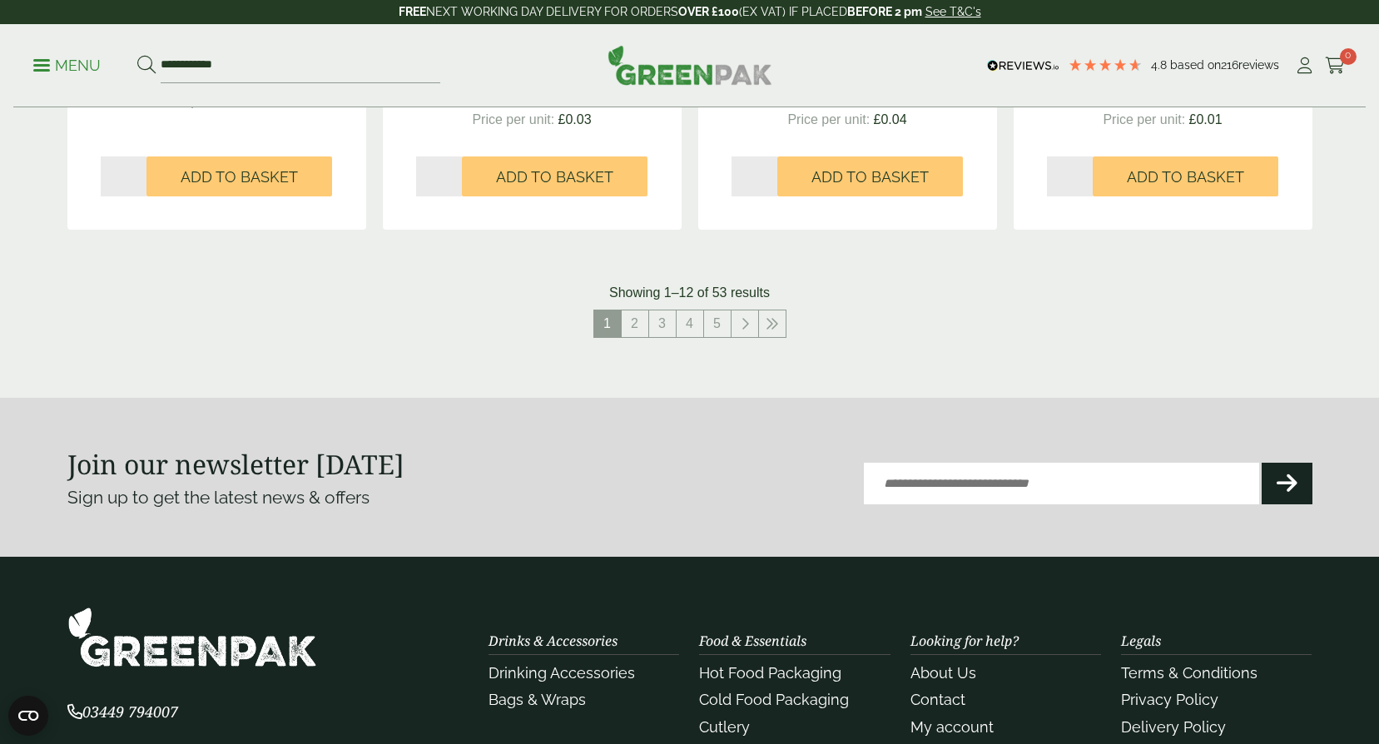
scroll to position [1831, 0]
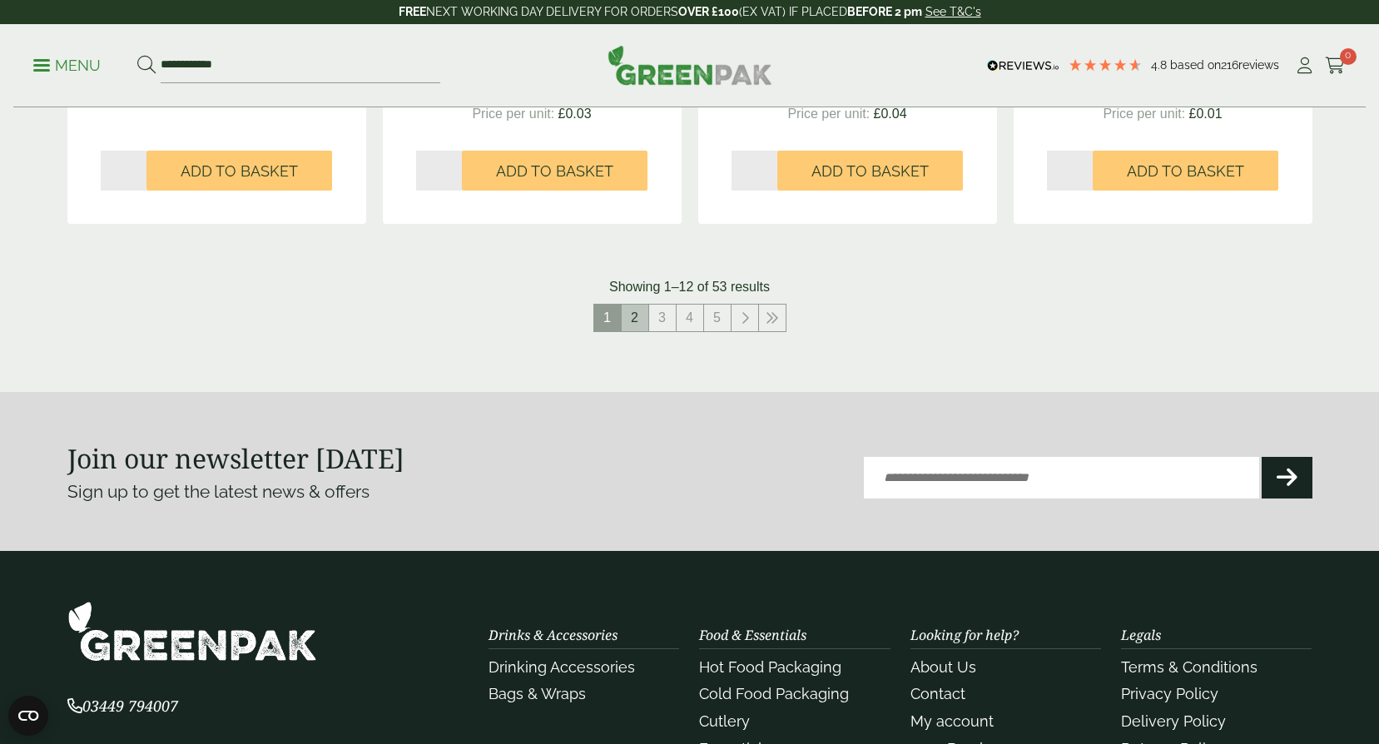
click at [623, 319] on link "2" at bounding box center [635, 318] width 27 height 27
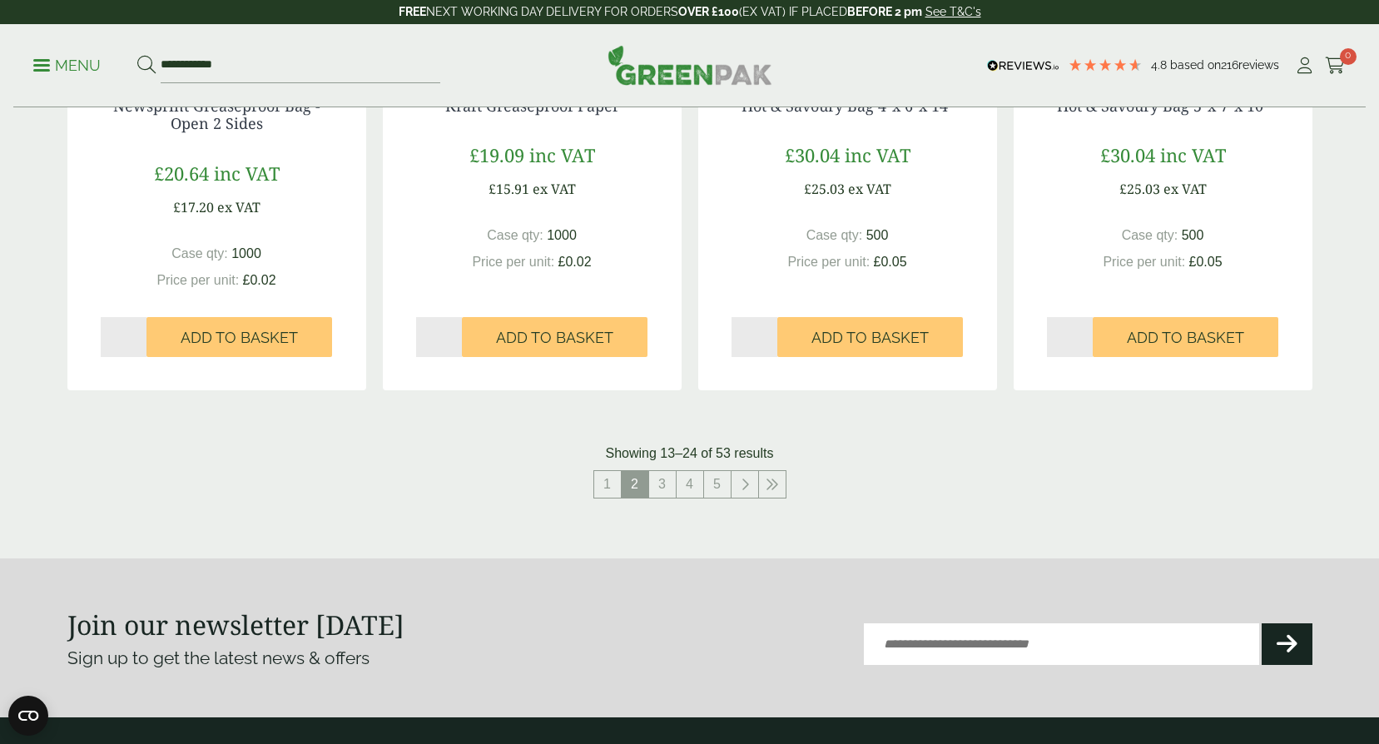
scroll to position [1998, 0]
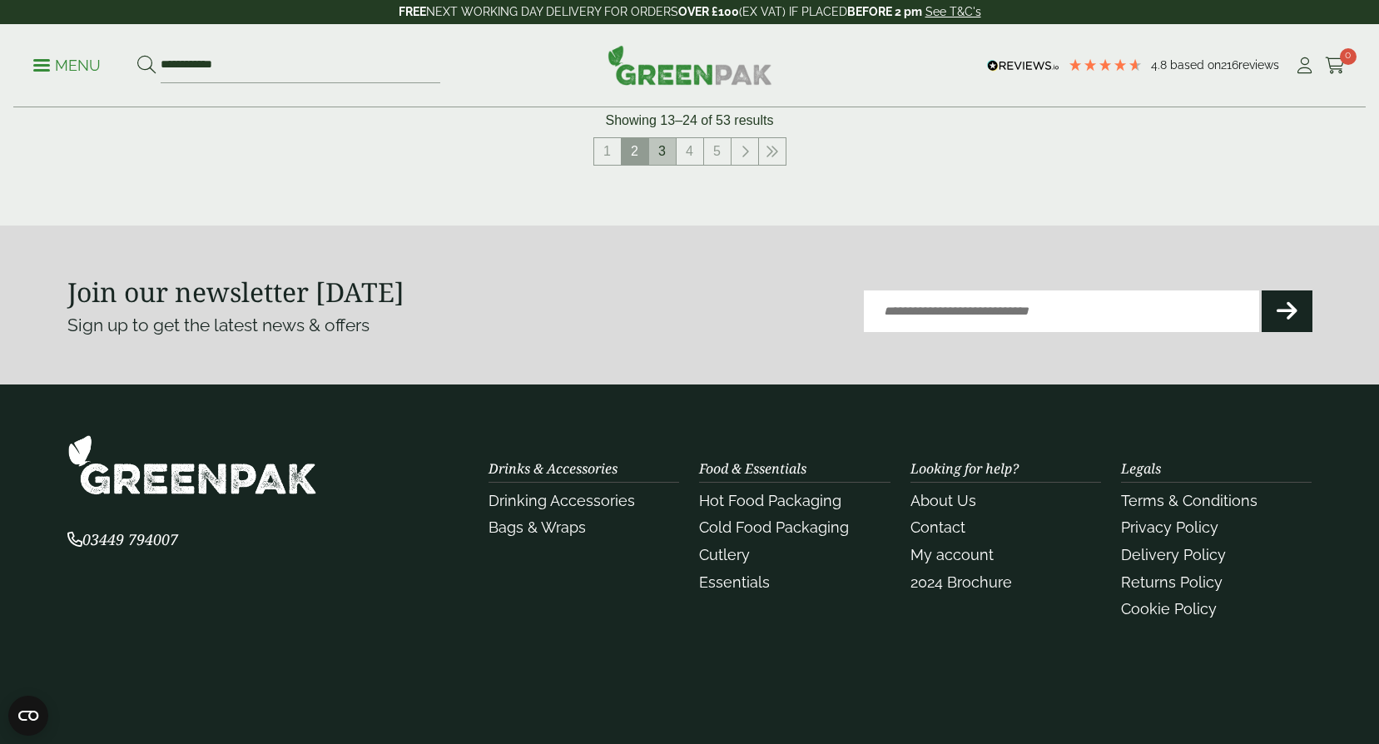
click at [666, 151] on link "3" at bounding box center [662, 151] width 27 height 27
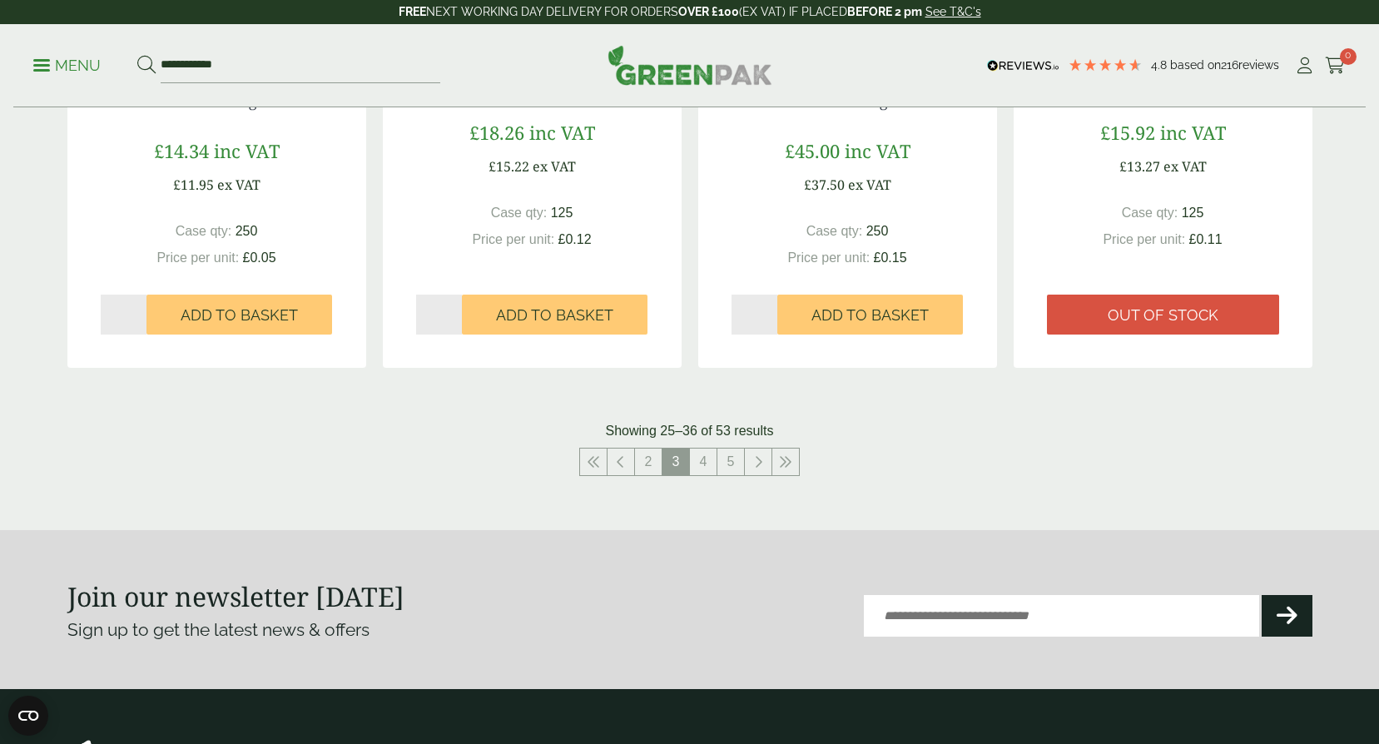
scroll to position [1914, 0]
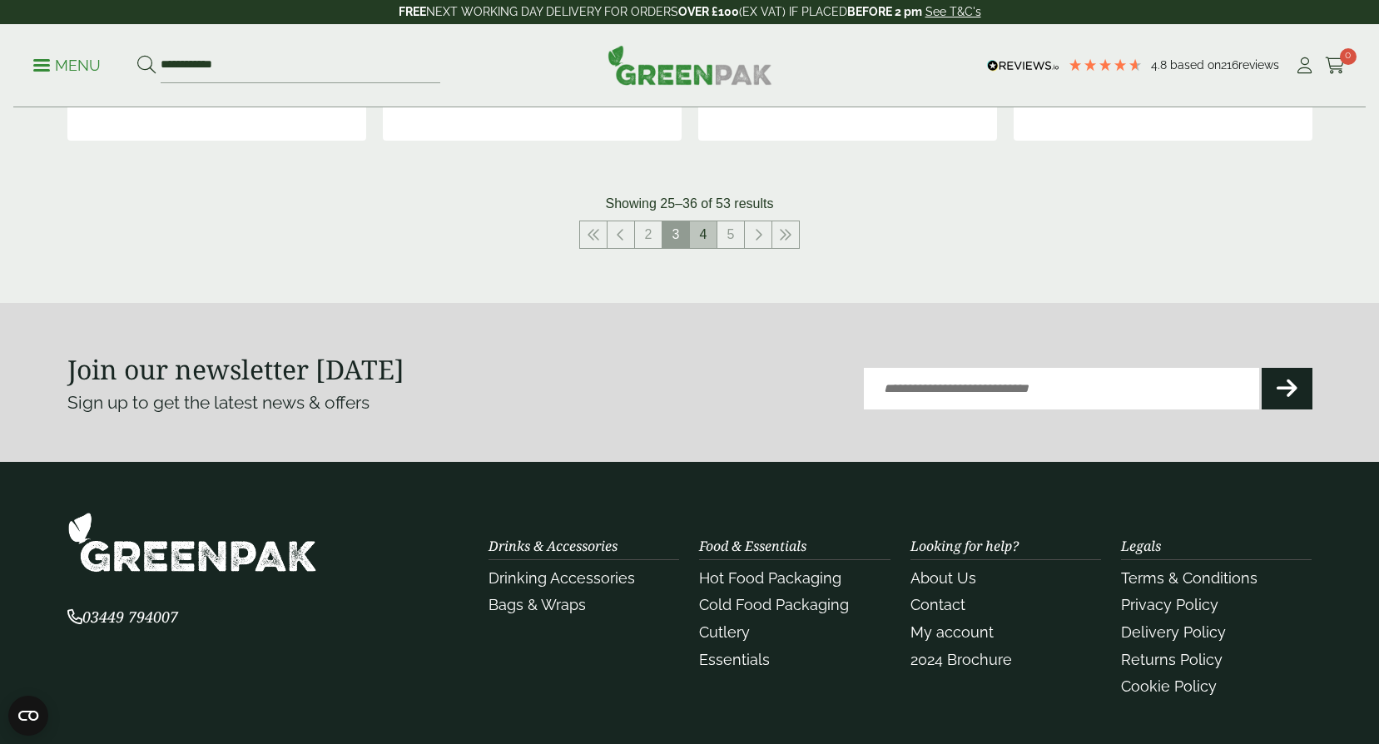
click at [704, 236] on link "4" at bounding box center [703, 234] width 27 height 27
